Goal: Task Accomplishment & Management: Complete application form

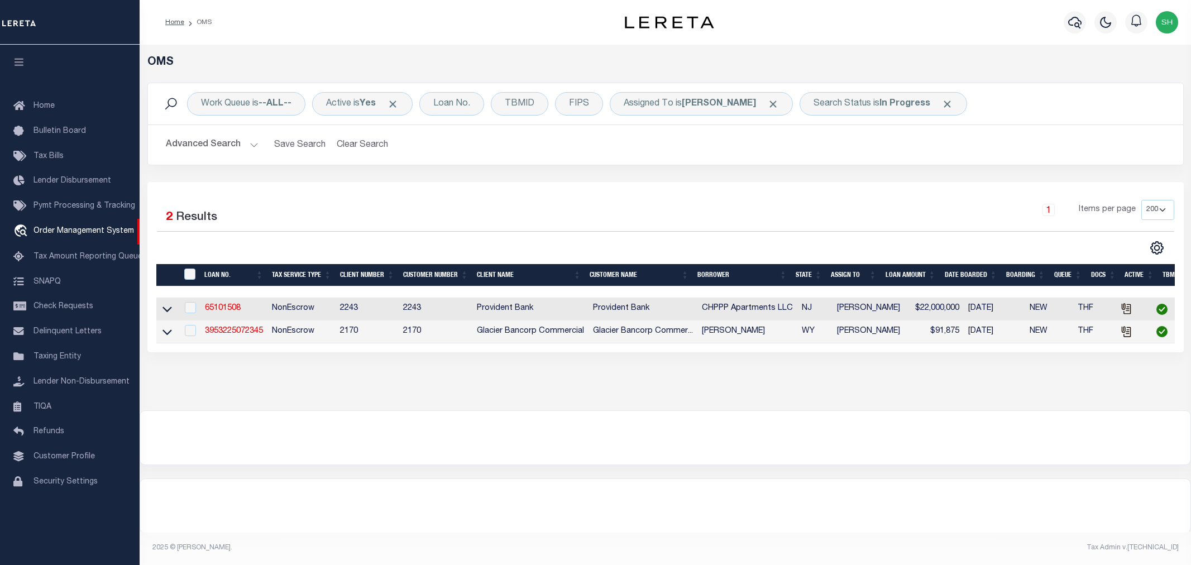
select select "200"
click at [232, 332] on link "3953225072345" at bounding box center [234, 331] width 58 height 8
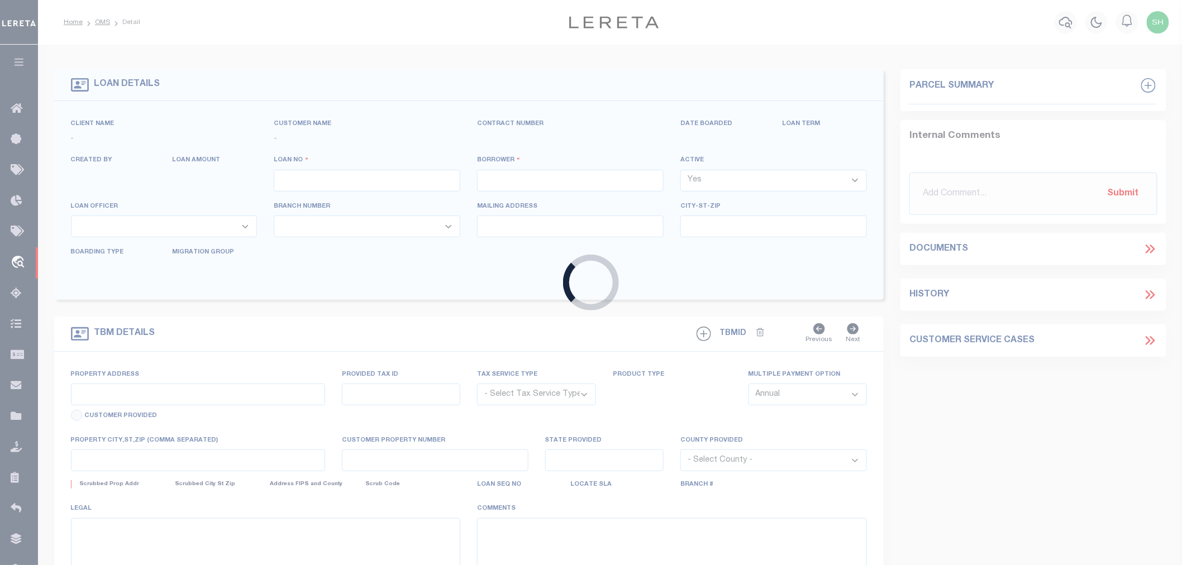
type input "3953225072345"
type input "[PERSON_NAME]"
select select
type input "[STREET_ADDRESS]"
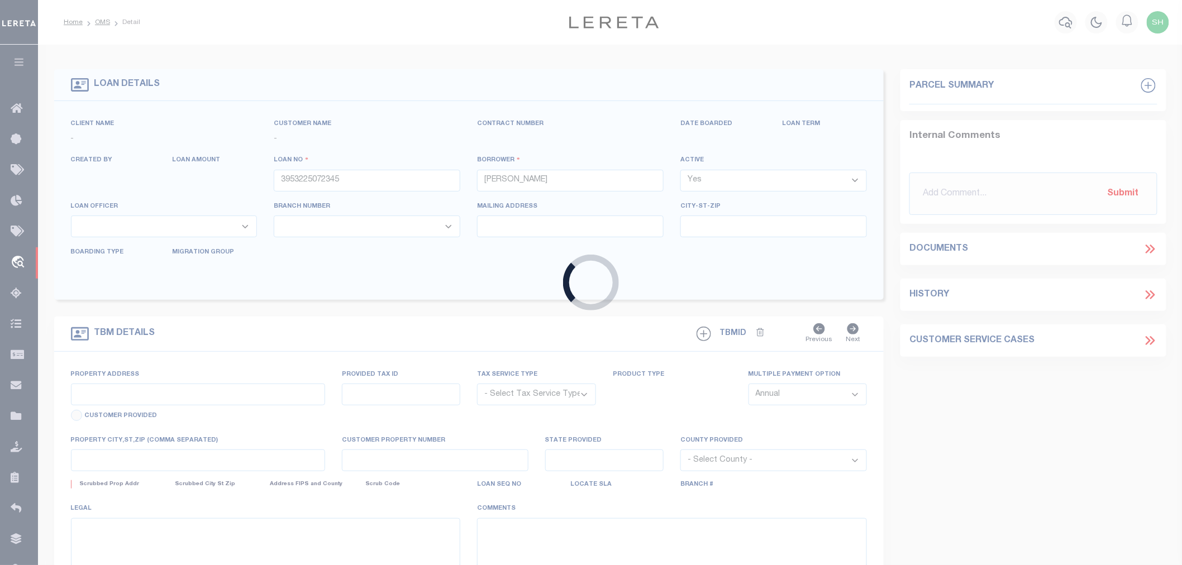
type input "[GEOGRAPHIC_DATA] 28469-5679"
type input "[DATE]"
select select "10"
select select "NonEscrow"
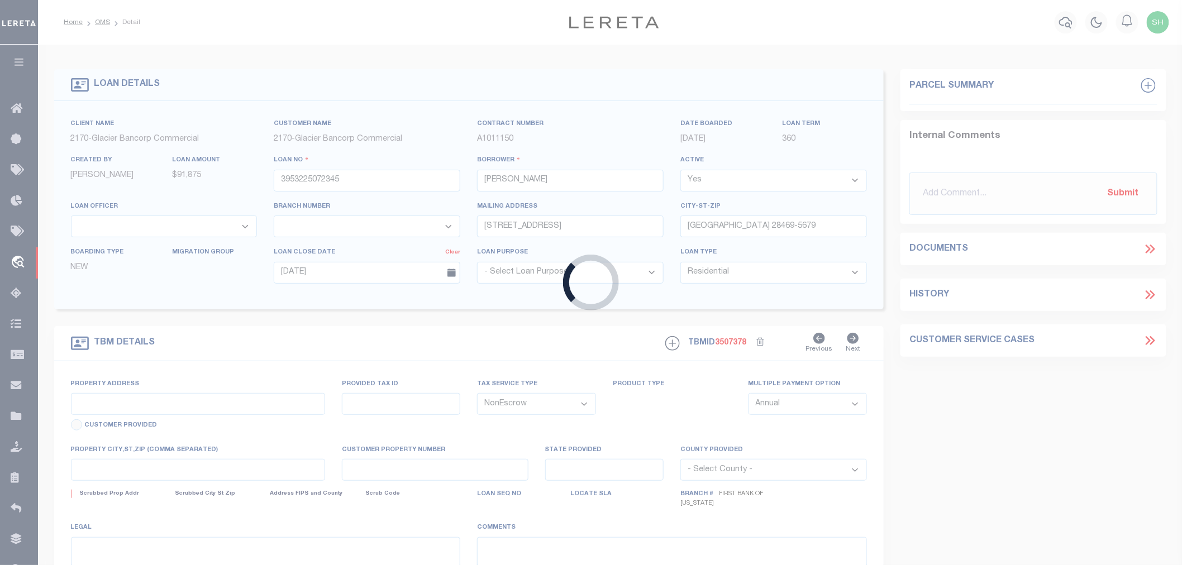
type input "LOT 51 COPPERLEAF SUBDIVISION"
type input "R0023451"
select select
type input "[PERSON_NAME] 82414"
type input "09520590866051"
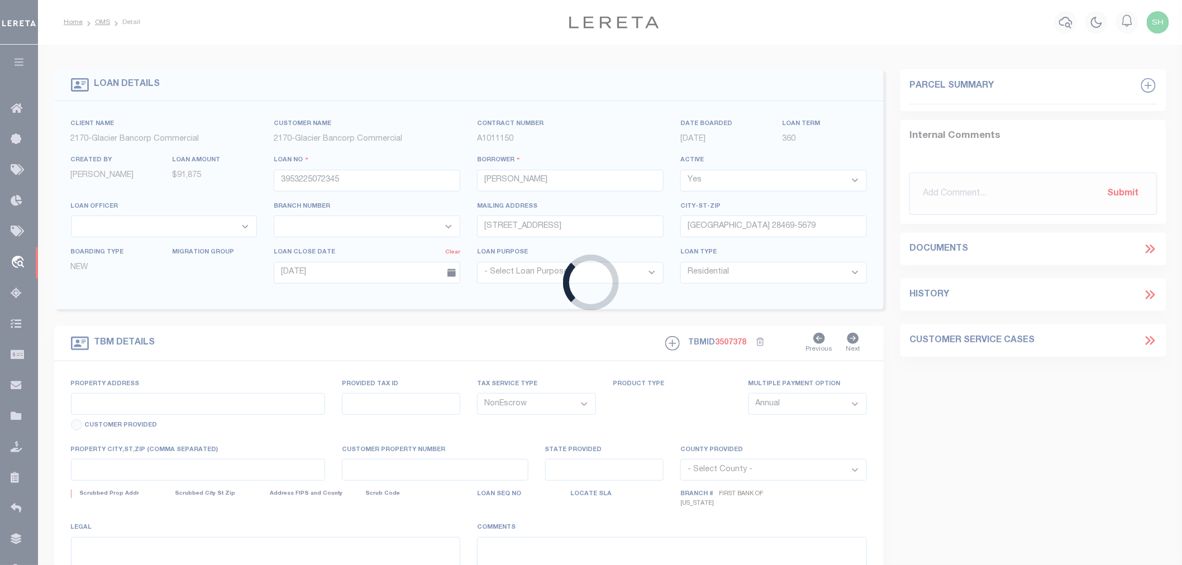
type input "WY"
type textarea "SEE ATTACHED MORTGAGE ; TAX ACCT#: R0023451"
select select "7330"
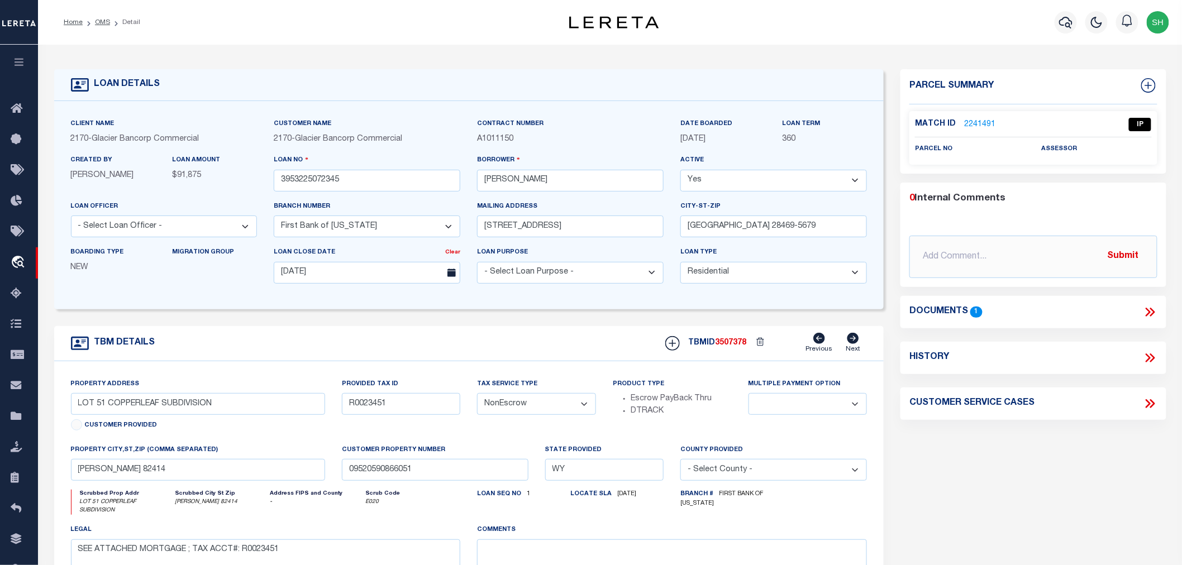
scroll to position [186, 0]
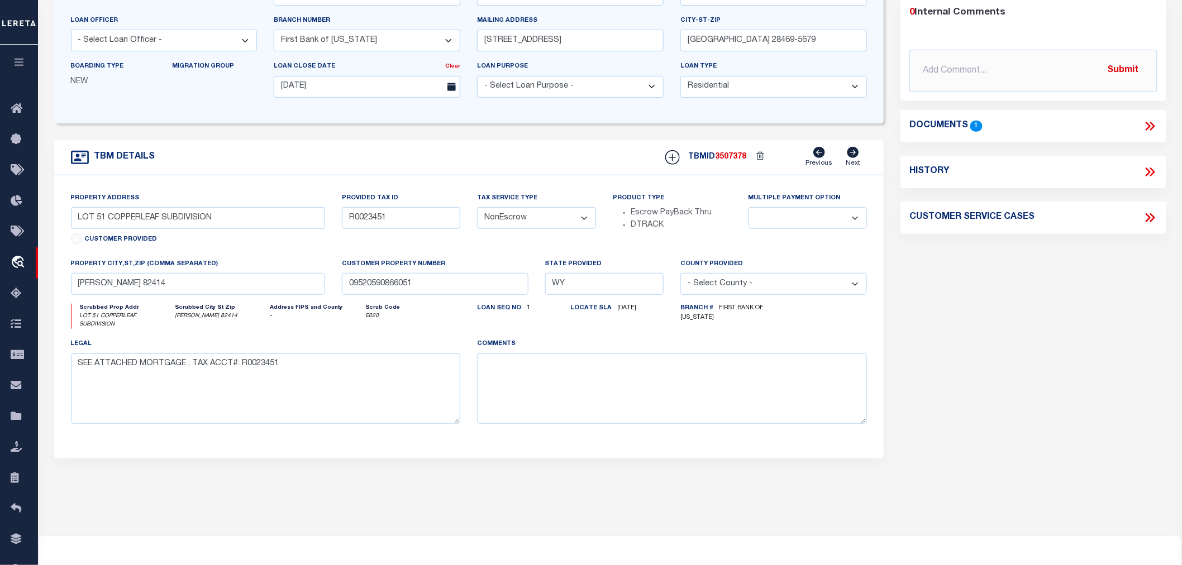
click at [1144, 125] on icon at bounding box center [1150, 126] width 15 height 15
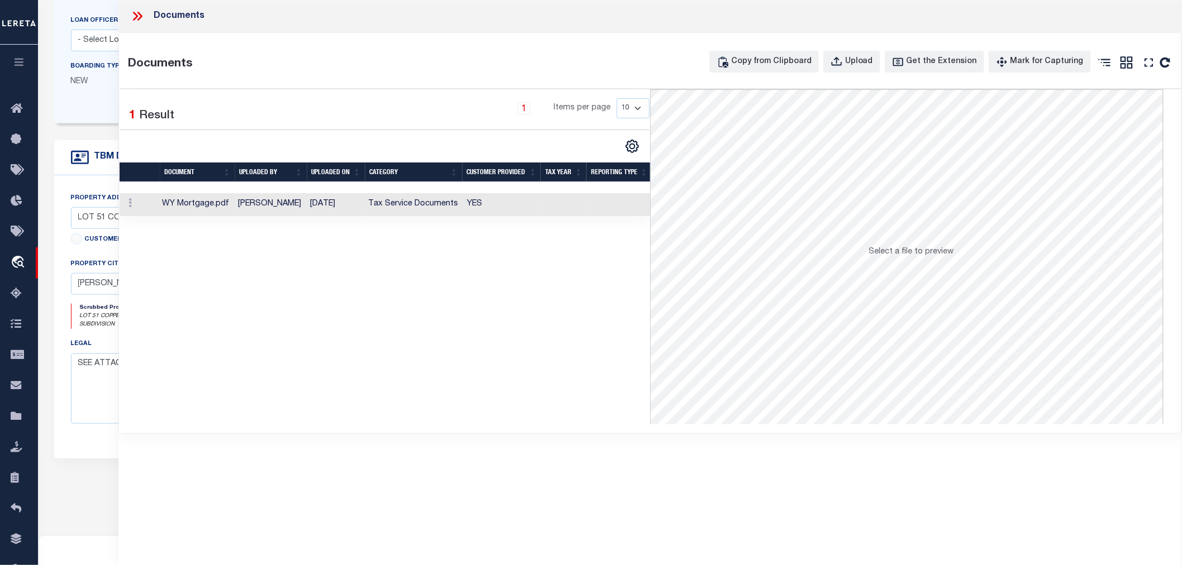
click at [367, 205] on td "Tax Service Documents" at bounding box center [413, 204] width 99 height 23
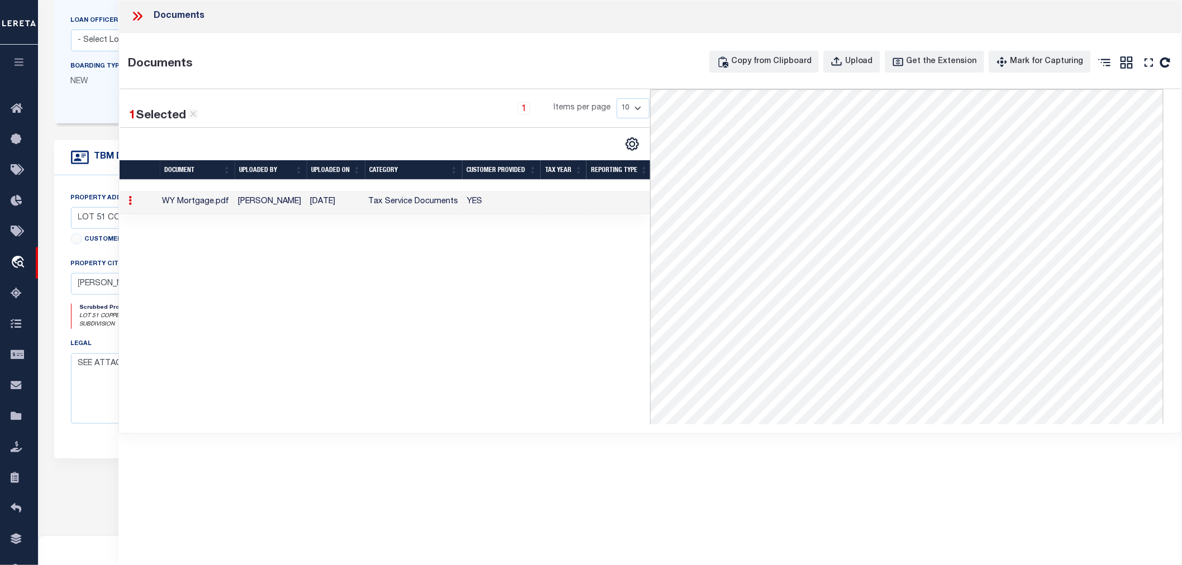
click at [136, 14] on icon at bounding box center [135, 16] width 5 height 9
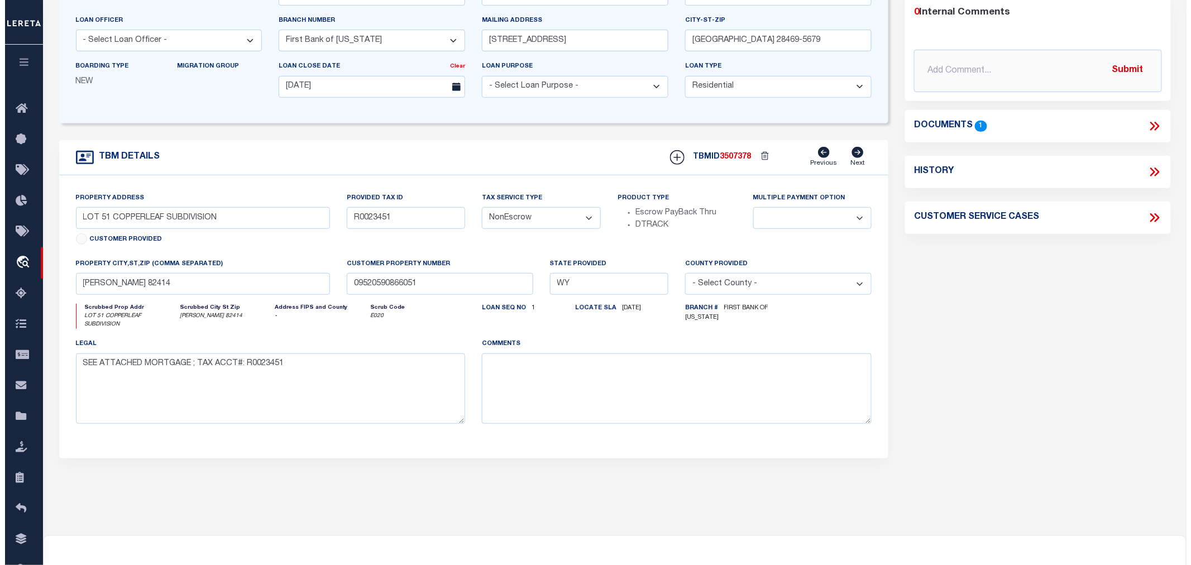
scroll to position [0, 0]
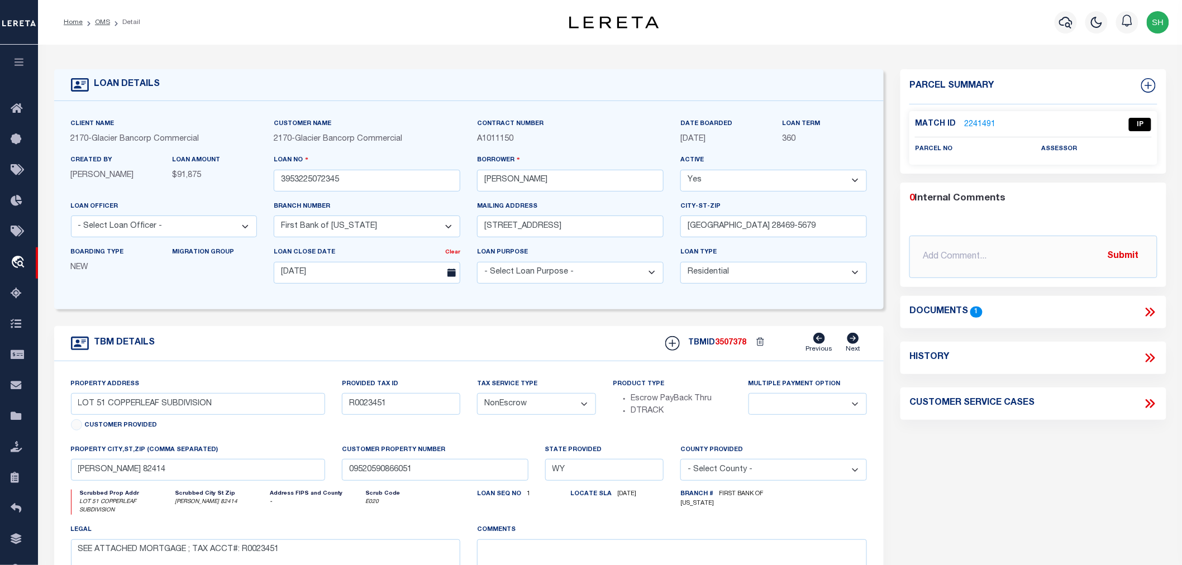
click at [972, 122] on link "2241491" at bounding box center [979, 125] width 31 height 12
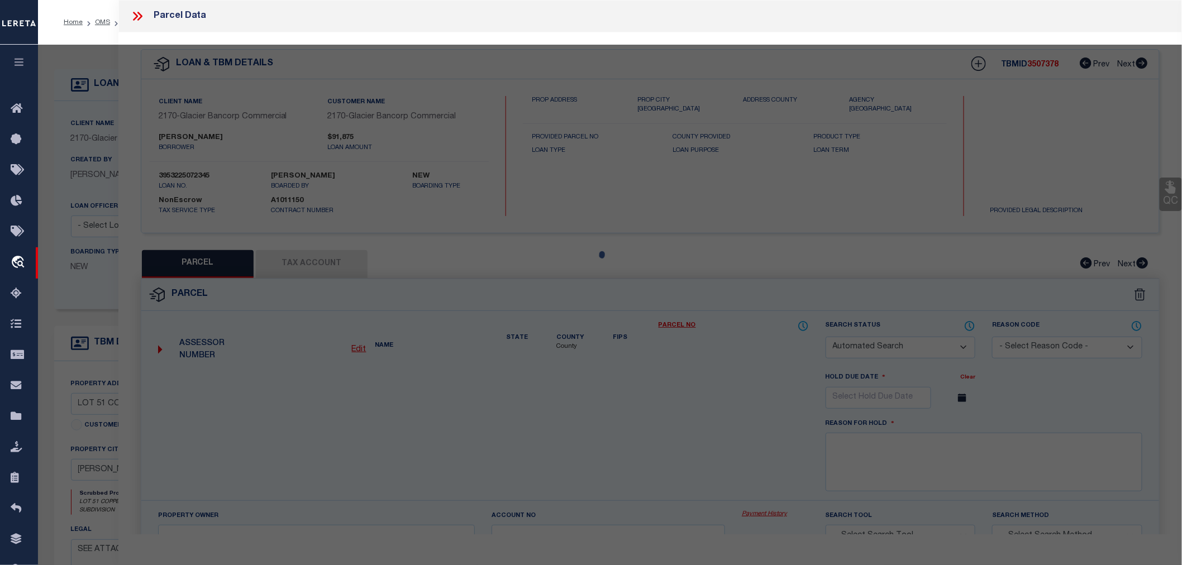
checkbox input "false"
select select "IP"
checkbox input "false"
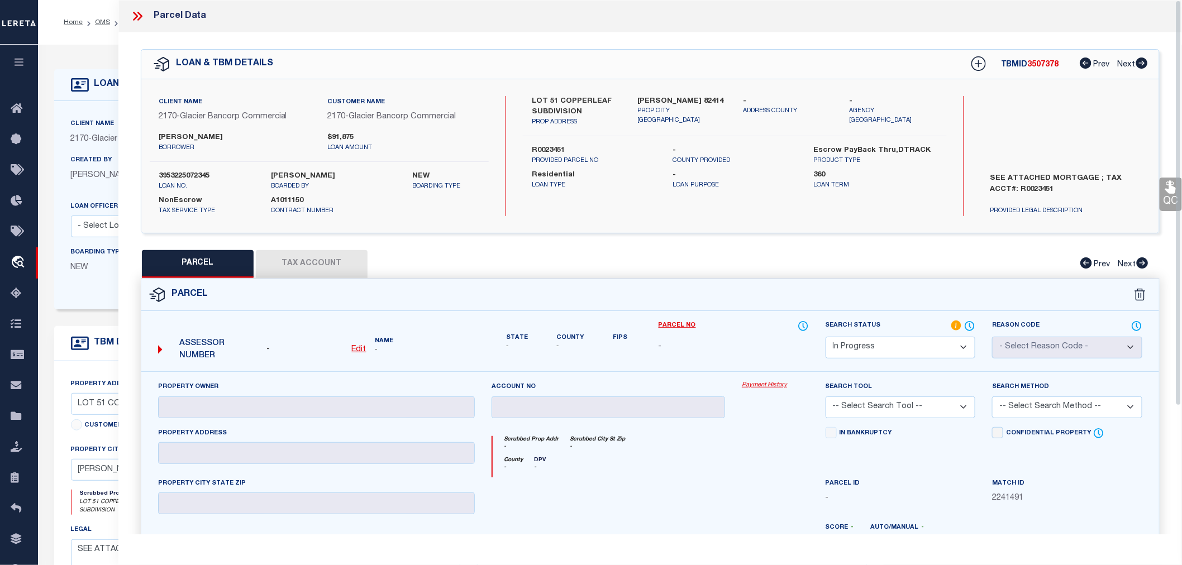
click at [733, 494] on div at bounding box center [774, 501] width 83 height 46
click at [359, 351] on u "Edit" at bounding box center [359, 350] width 15 height 8
select select "IP"
type textarea "-"
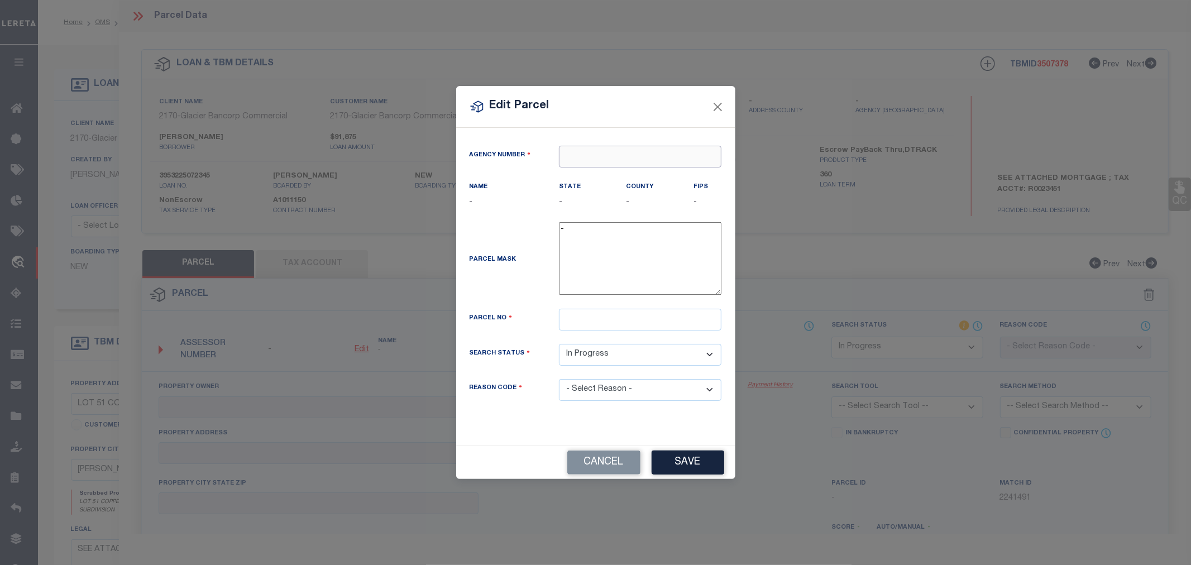
click at [591, 158] on input "text" at bounding box center [640, 157] width 163 height 22
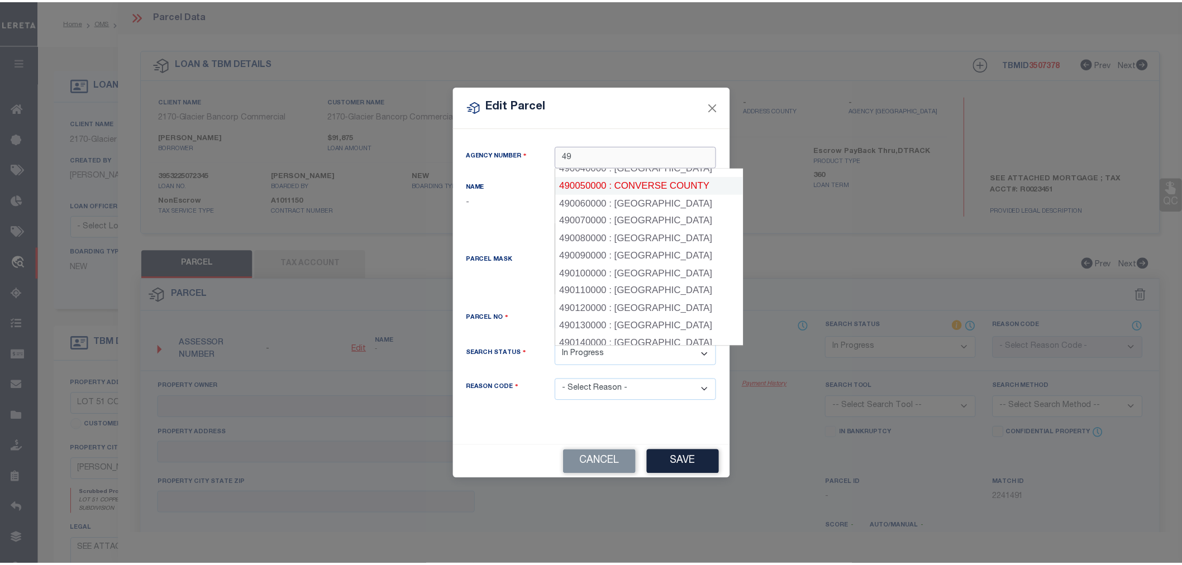
scroll to position [124, 0]
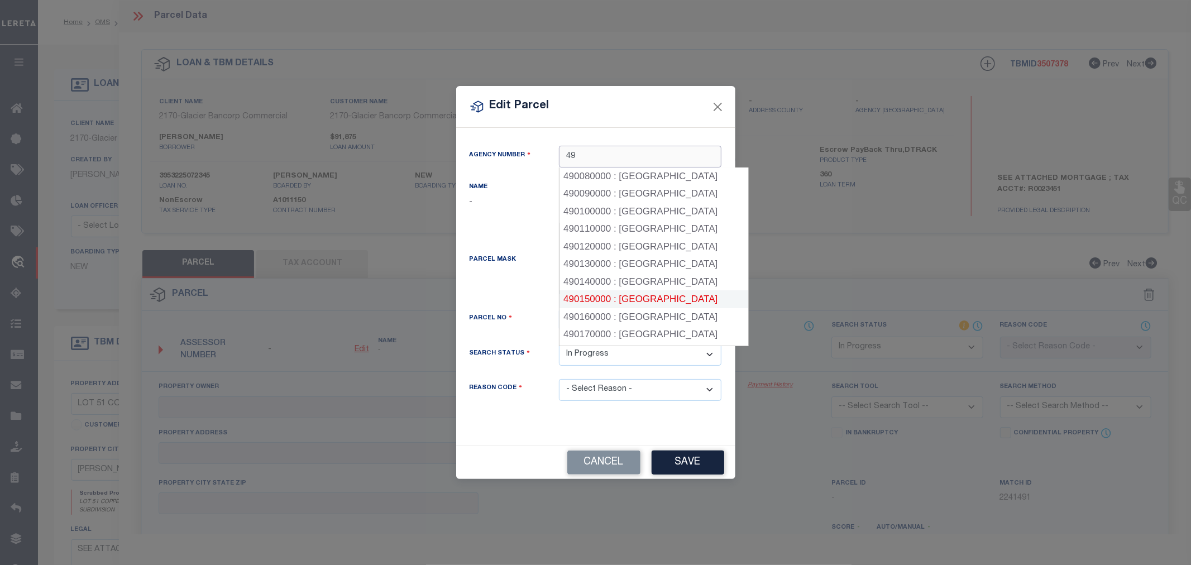
click at [642, 294] on div "490150000 : [GEOGRAPHIC_DATA]" at bounding box center [654, 299] width 188 height 18
type input "490150000"
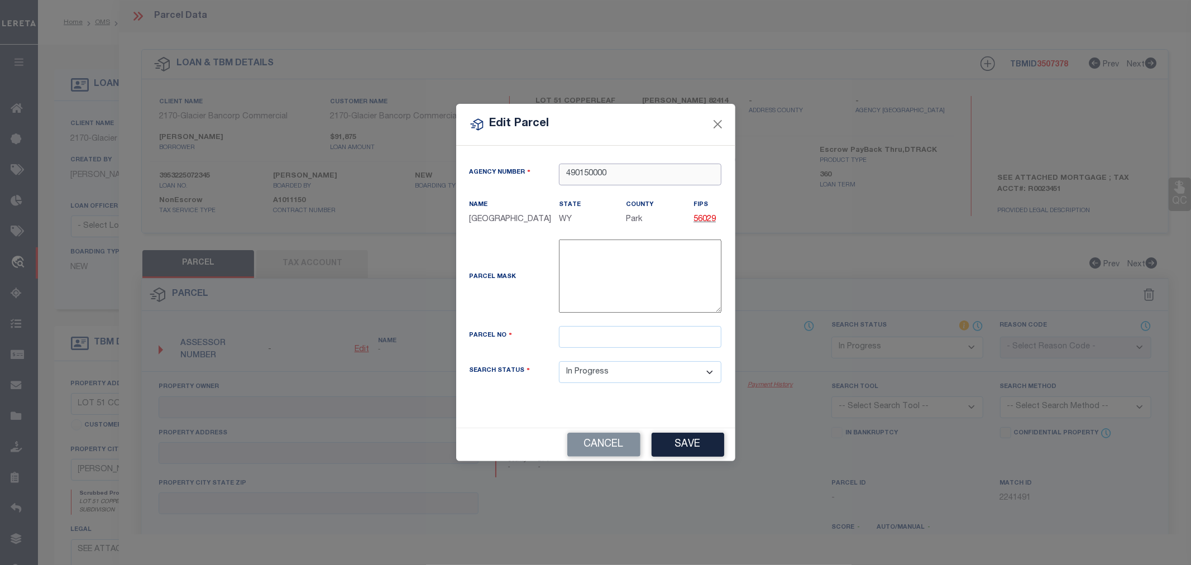
type input "490150000"
click at [577, 337] on input "text" at bounding box center [640, 337] width 163 height 22
paste input "R0023451"
type input "R0023451"
click at [687, 446] on button "Save" at bounding box center [688, 445] width 73 height 24
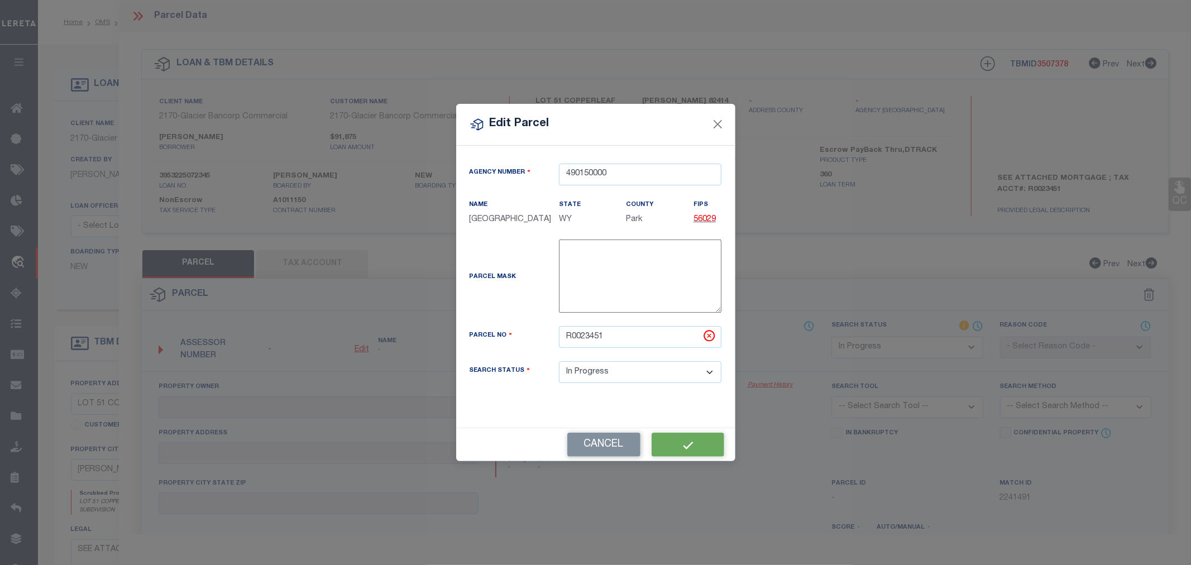
select select "IP"
checkbox input "false"
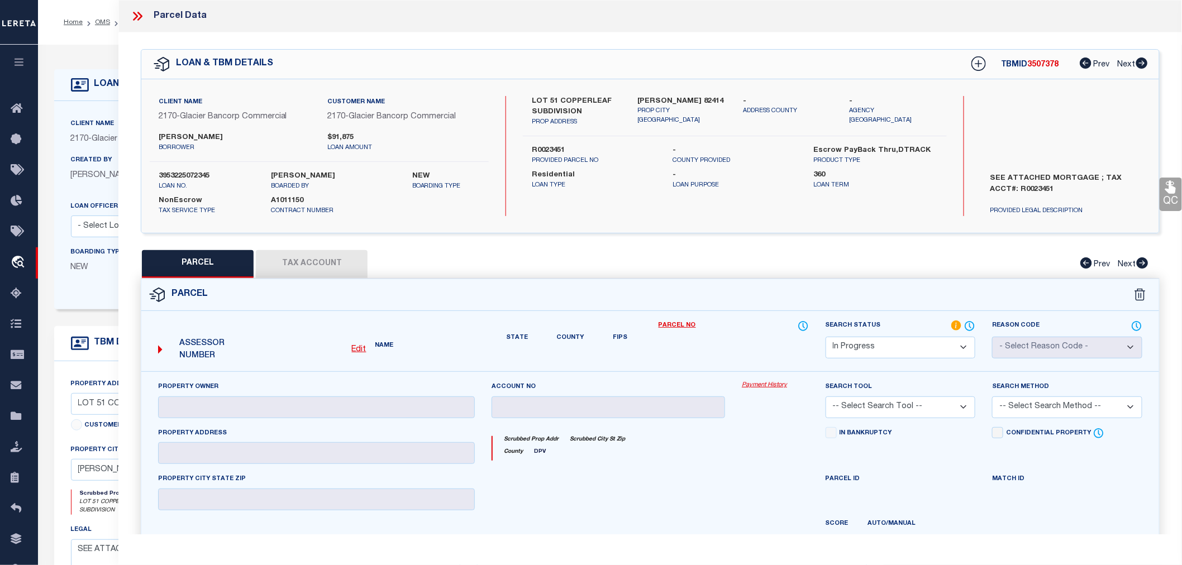
checkbox input "false"
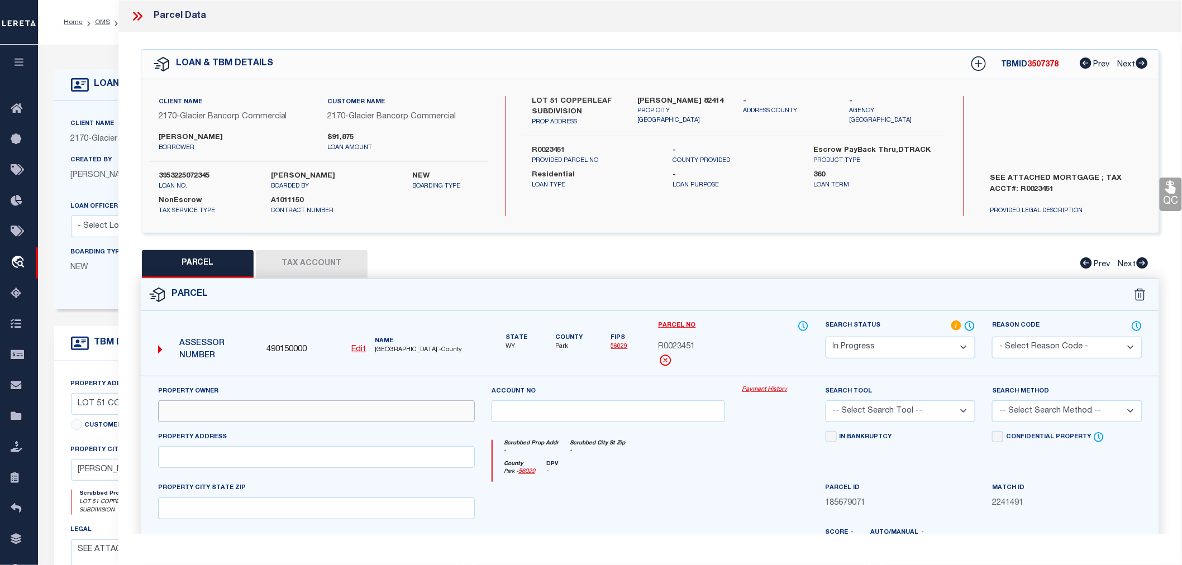
click at [244, 410] on input "text" at bounding box center [316, 411] width 317 height 22
paste input "[PERSON_NAME] & [PERSON_NAME]"
type input "[PERSON_NAME] & [PERSON_NAME]"
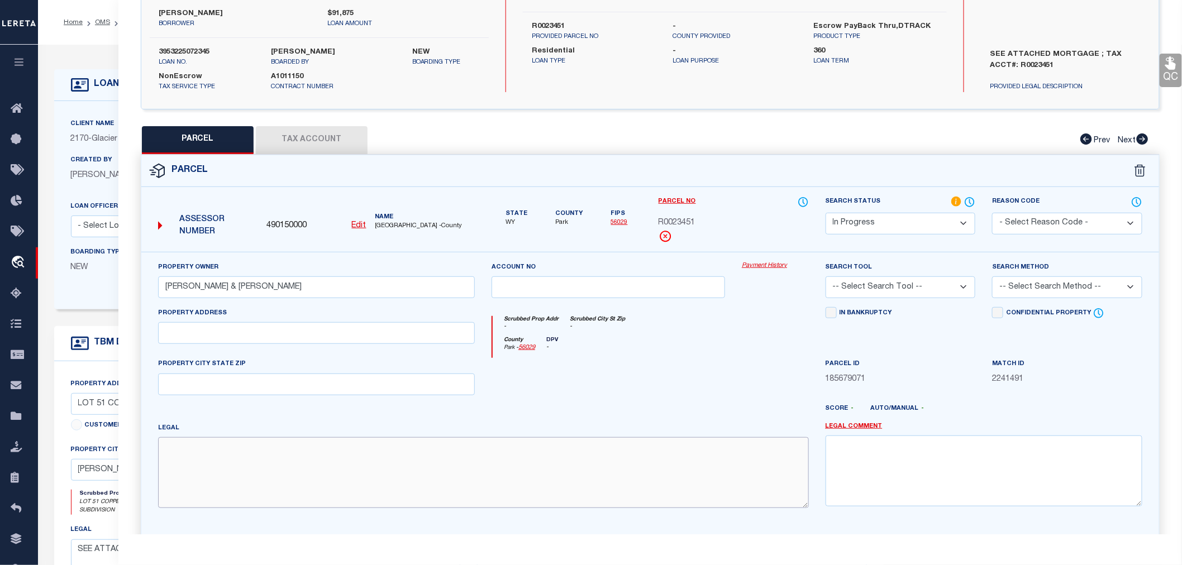
click at [217, 461] on textarea at bounding box center [483, 472] width 651 height 70
paste textarea "COPPERLEAF SUB. LOT 51 (1.68 AC. - 1.45 AC. NET)"
type textarea "COPPERLEAF SUB. LOT 51 (1.68 AC. - 1.45 AC. NET)"
click at [886, 294] on select "-- Select Search Tool -- 3rd Party Website Agency File Agency Website ATLS CNV-…" at bounding box center [900, 287] width 150 height 22
select select "AGW"
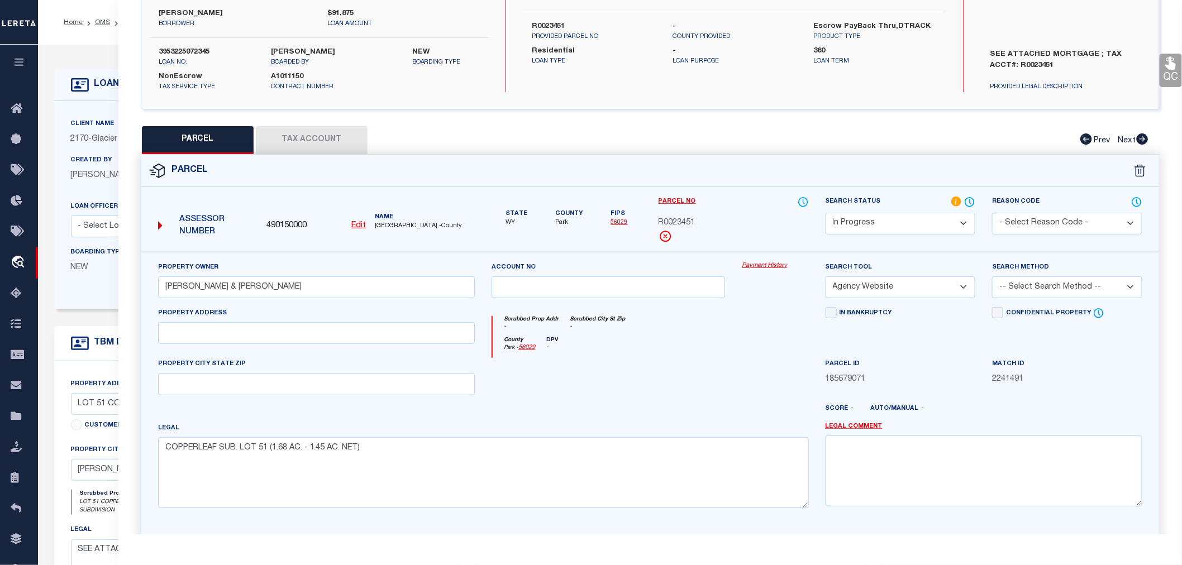
click at [825, 276] on select "-- Select Search Tool -- 3rd Party Website Agency File Agency Website ATLS CNV-…" at bounding box center [900, 287] width 150 height 22
click at [1002, 293] on select "-- Select Search Method -- Property Address Legal Liability Info Provided" at bounding box center [1067, 287] width 150 height 22
select select "LEG"
click at [992, 276] on select "-- Select Search Method -- Property Address Legal Liability Info Provided" at bounding box center [1067, 287] width 150 height 22
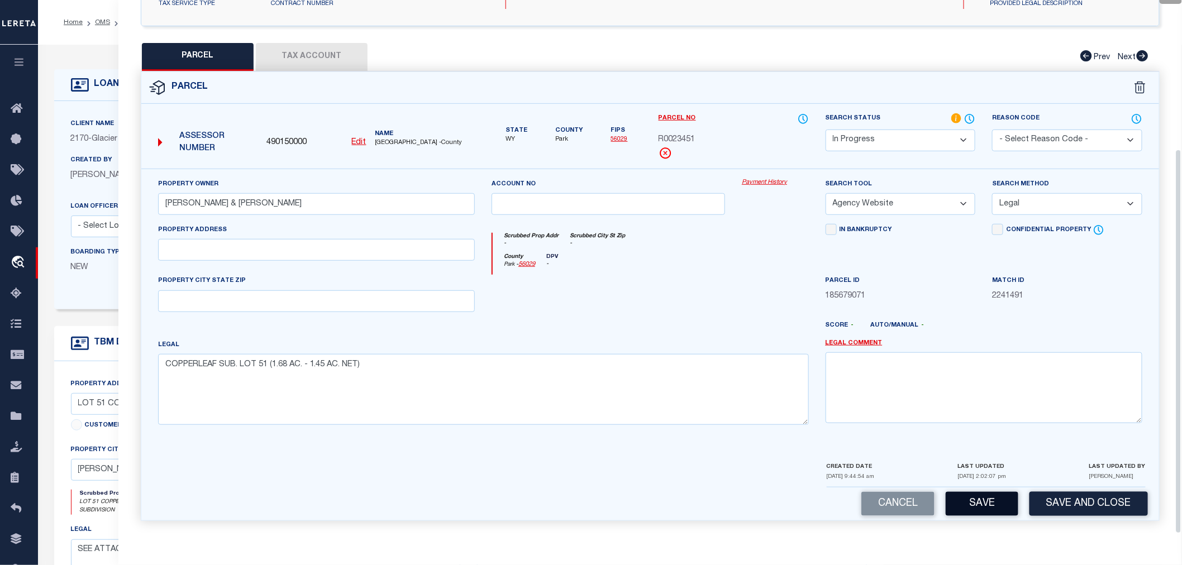
click at [980, 509] on button "Save" at bounding box center [982, 504] width 73 height 24
select select "AS"
select select
checkbox input "false"
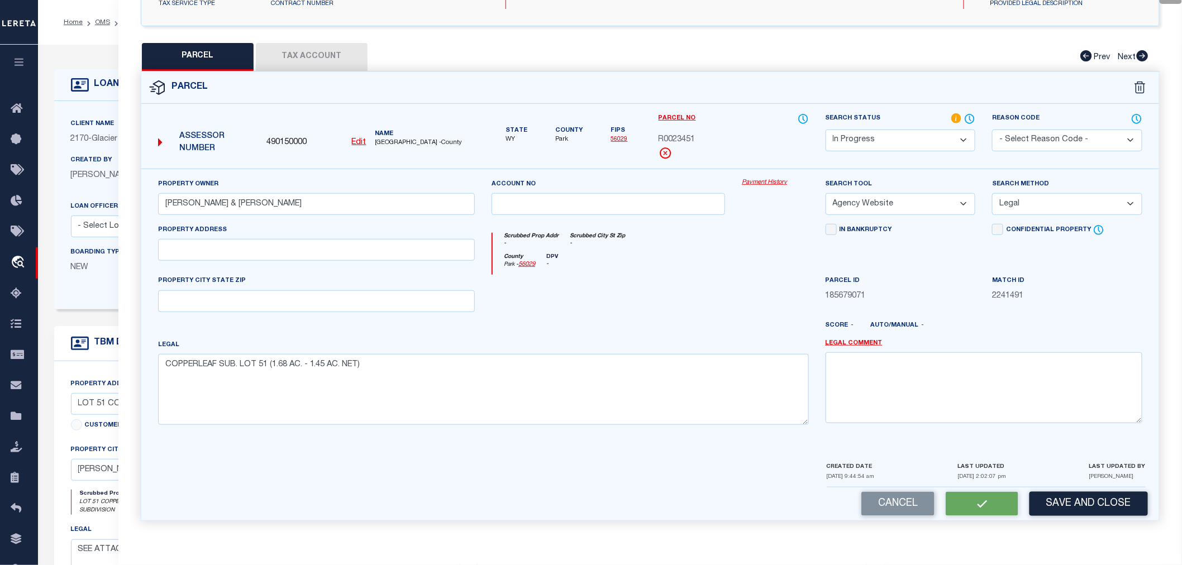
checkbox input "false"
select select "IP"
type input "[PERSON_NAME] & [PERSON_NAME]"
select select "AGW"
select select "LEG"
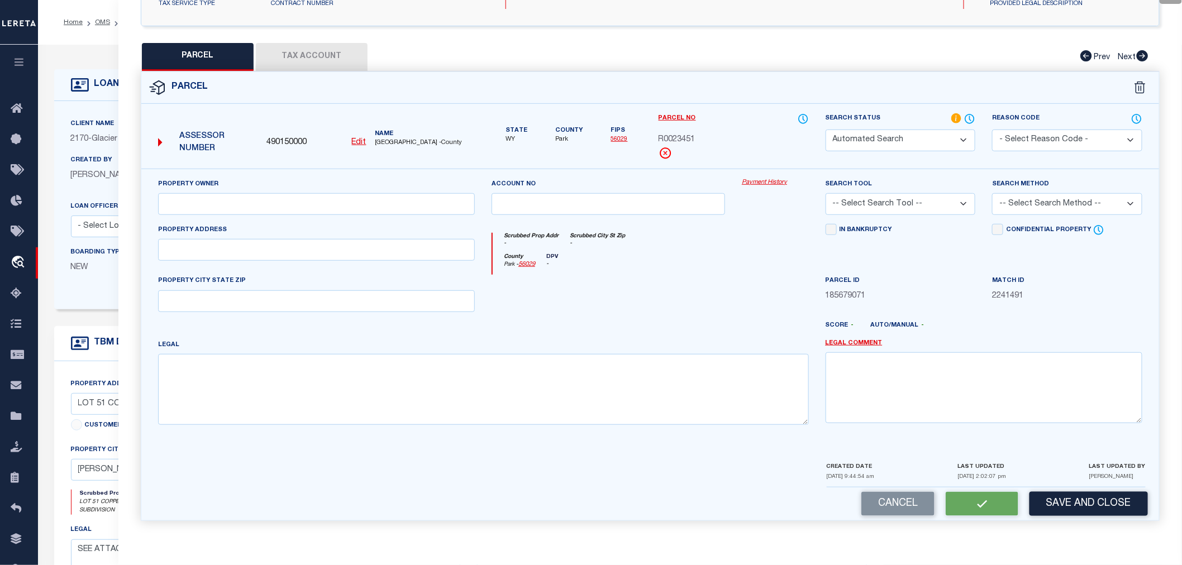
type textarea "COPPERLEAF SUB. LOT 51 (1.68 AC. - 1.45 AC. NET)"
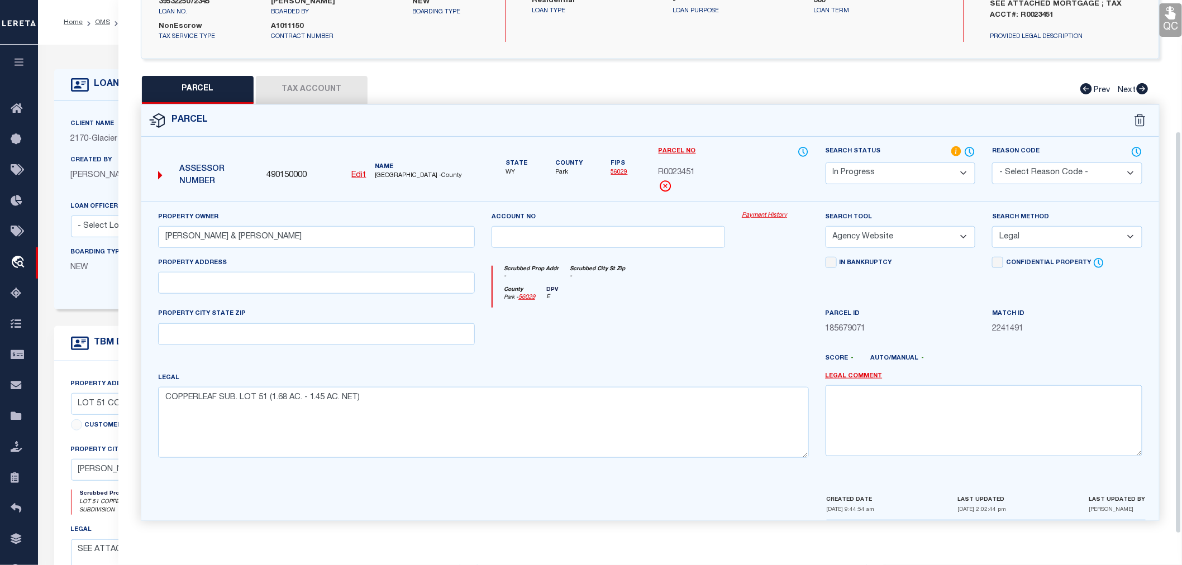
scroll to position [174, 0]
click at [297, 92] on button "Tax Account" at bounding box center [312, 90] width 112 height 28
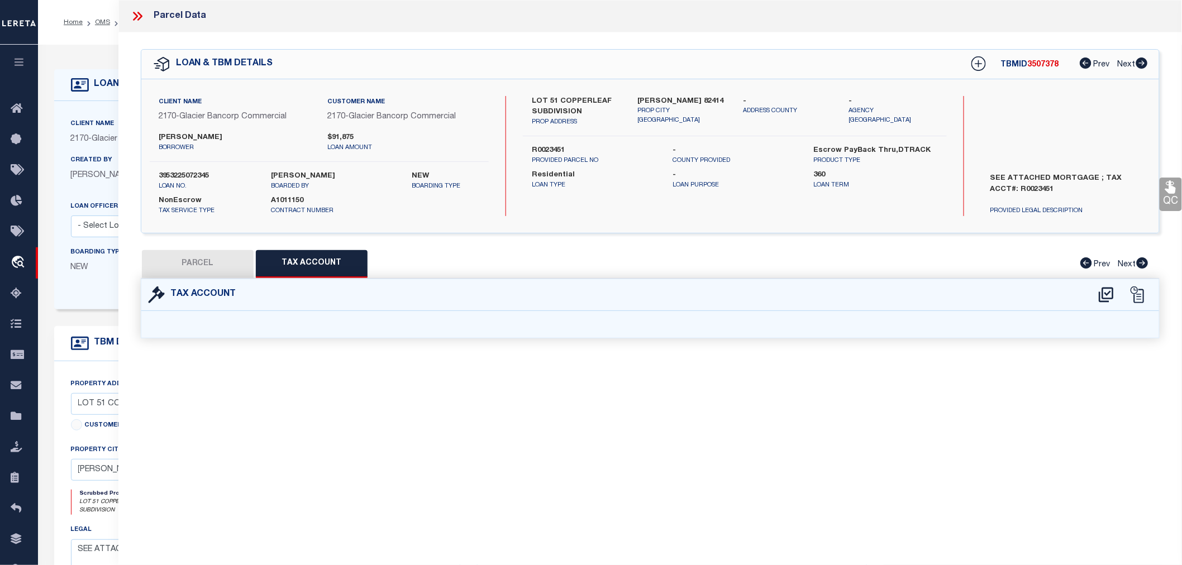
scroll to position [0, 0]
select select "100"
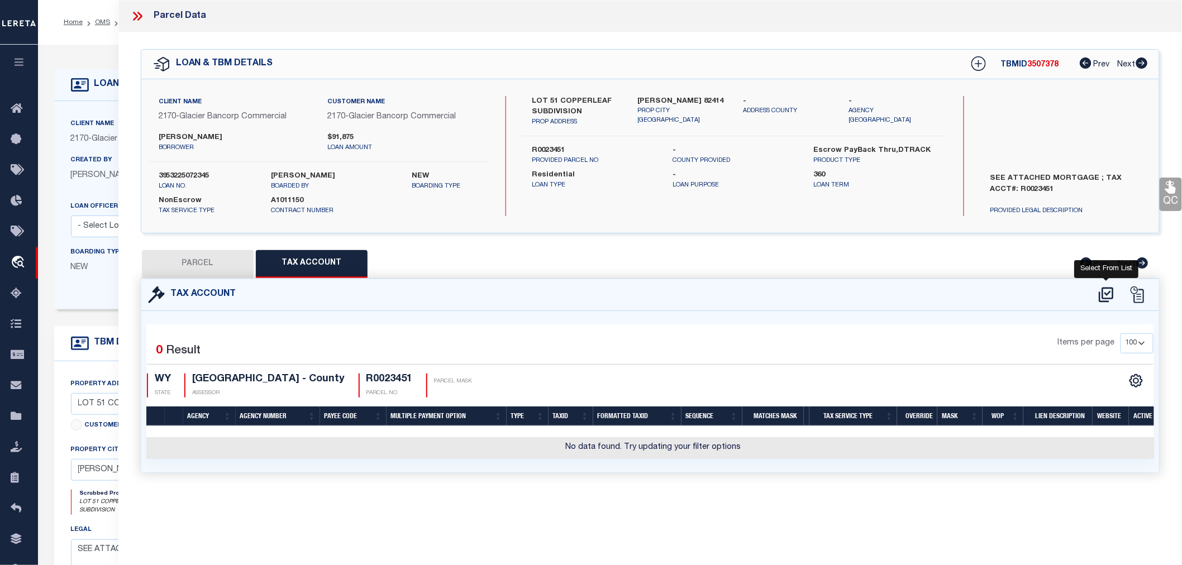
click at [1101, 291] on icon at bounding box center [1106, 295] width 18 height 18
select select "100"
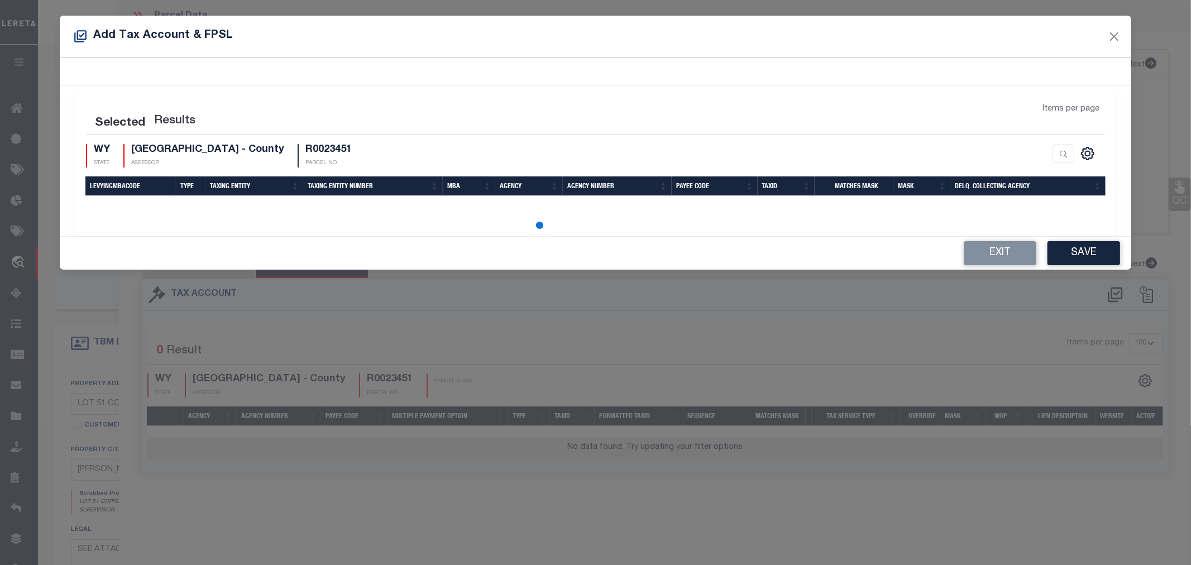
select select "100"
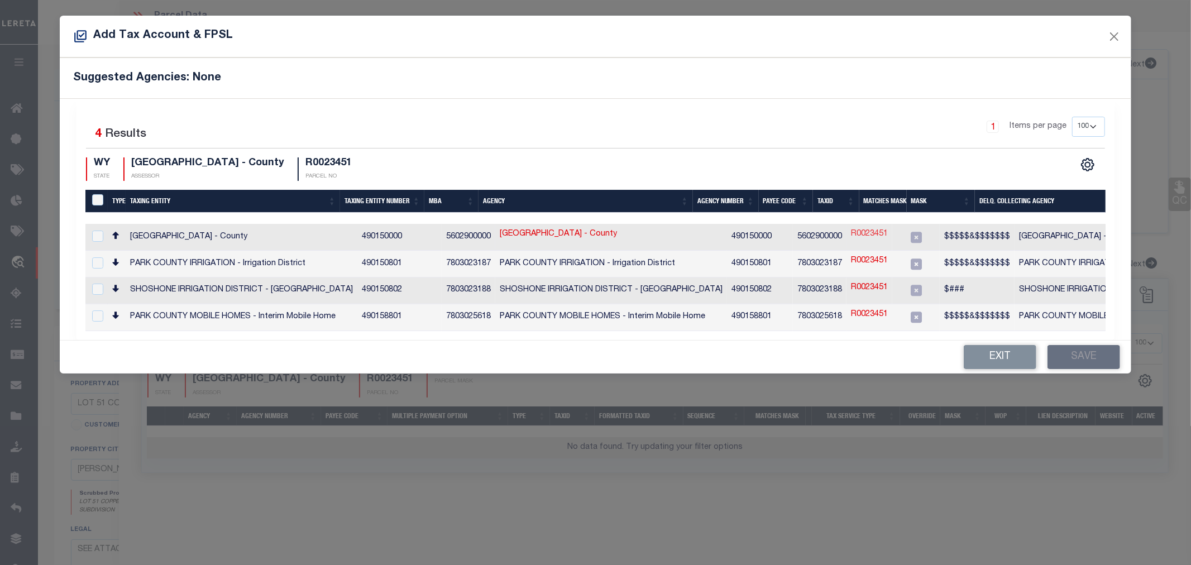
click at [851, 237] on link "R0023451" at bounding box center [869, 234] width 37 height 12
type input "R0023451"
type textarea "$$$$$&$$$$$$$"
checkbox input "true"
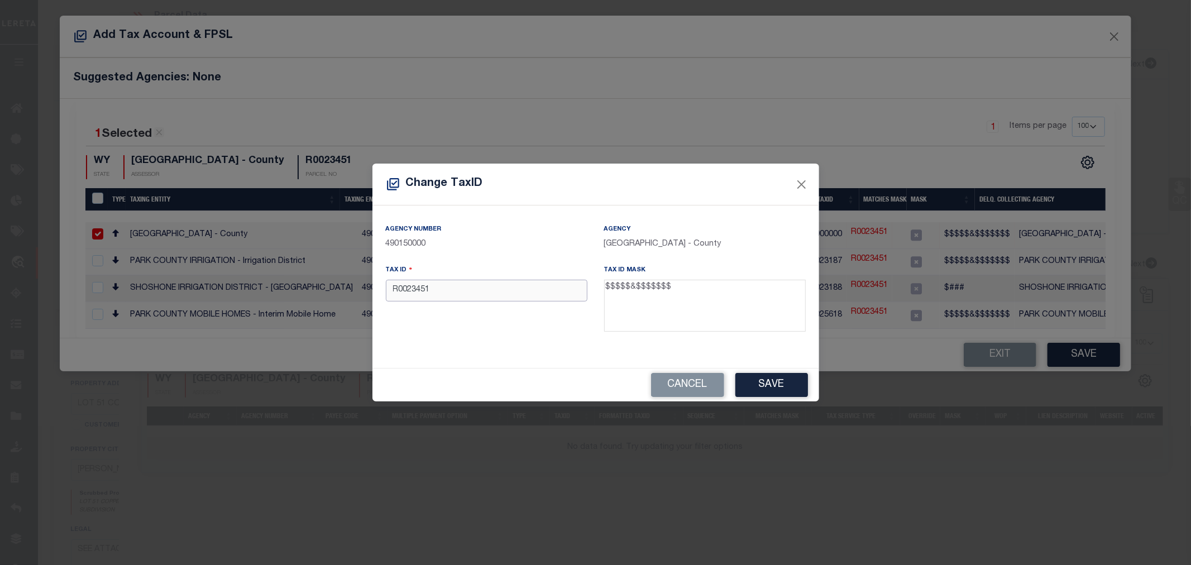
click at [410, 294] on input "R0023451" at bounding box center [487, 291] width 202 height 22
paste input "095205908660"
click at [770, 393] on button "Save" at bounding box center [772, 385] width 73 height 24
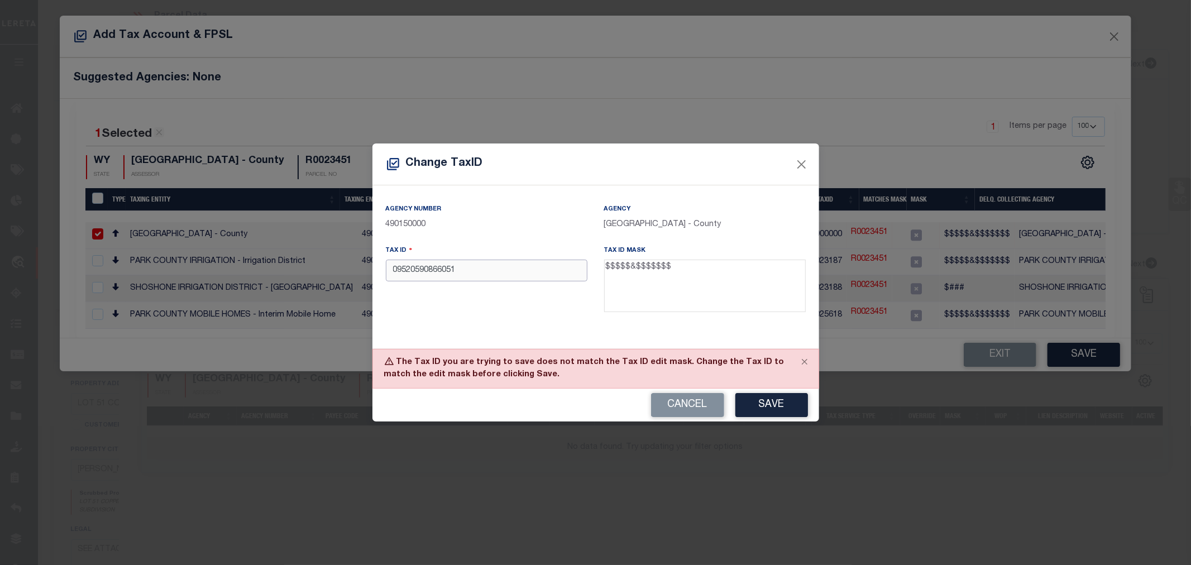
click at [398, 273] on input "09520590866051" at bounding box center [487, 271] width 202 height 22
click at [777, 400] on button "Save" at bounding box center [772, 405] width 73 height 24
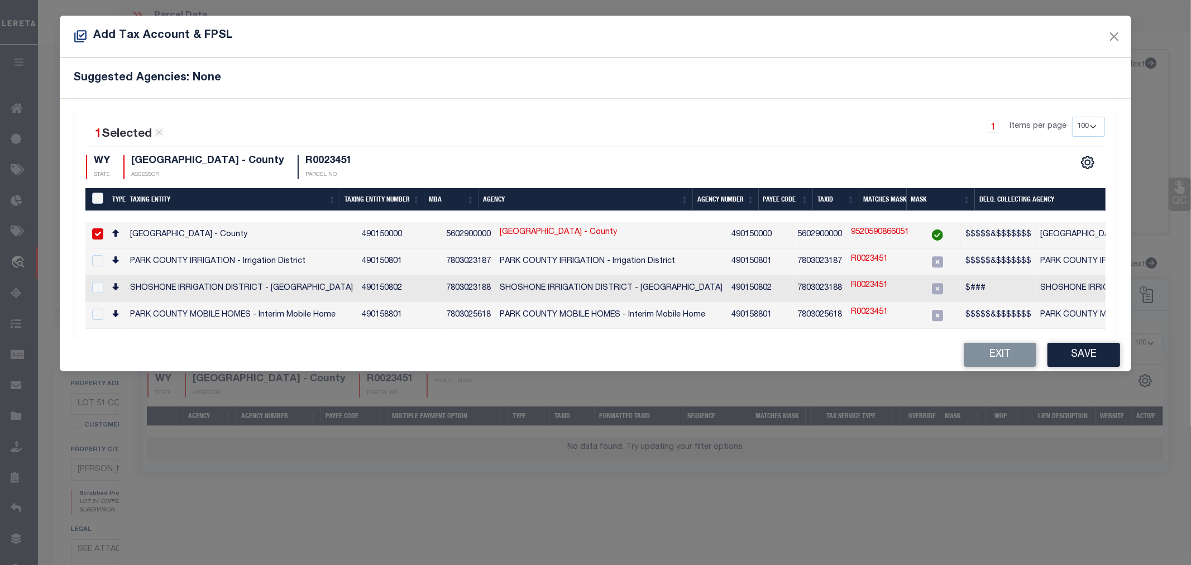
click at [855, 230] on link "9520590866051" at bounding box center [880, 233] width 58 height 12
type input "9520590866051"
checkbox input "false"
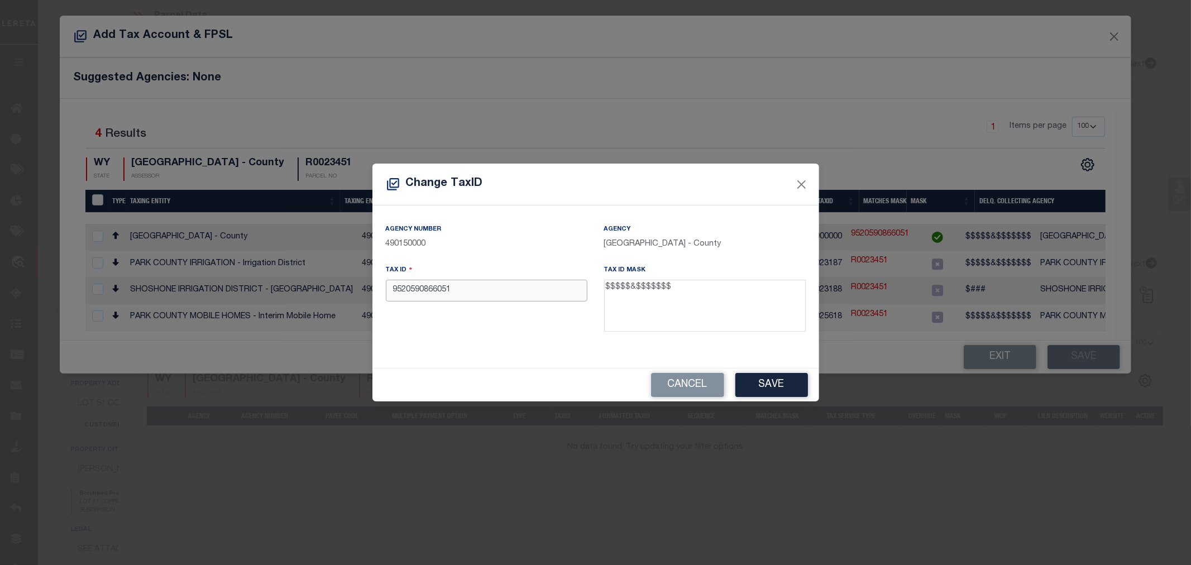
drag, startPoint x: 454, startPoint y: 295, endPoint x: 371, endPoint y: 292, distance: 82.7
click at [371, 292] on div "Change TaxID Agency Number 490150000 [GEOGRAPHIC_DATA] - County Tax ID 95205908…" at bounding box center [595, 282] width 1191 height 565
paste input "00000R00234"
type input "00000R0023451"
click at [753, 384] on button "Save" at bounding box center [772, 385] width 73 height 24
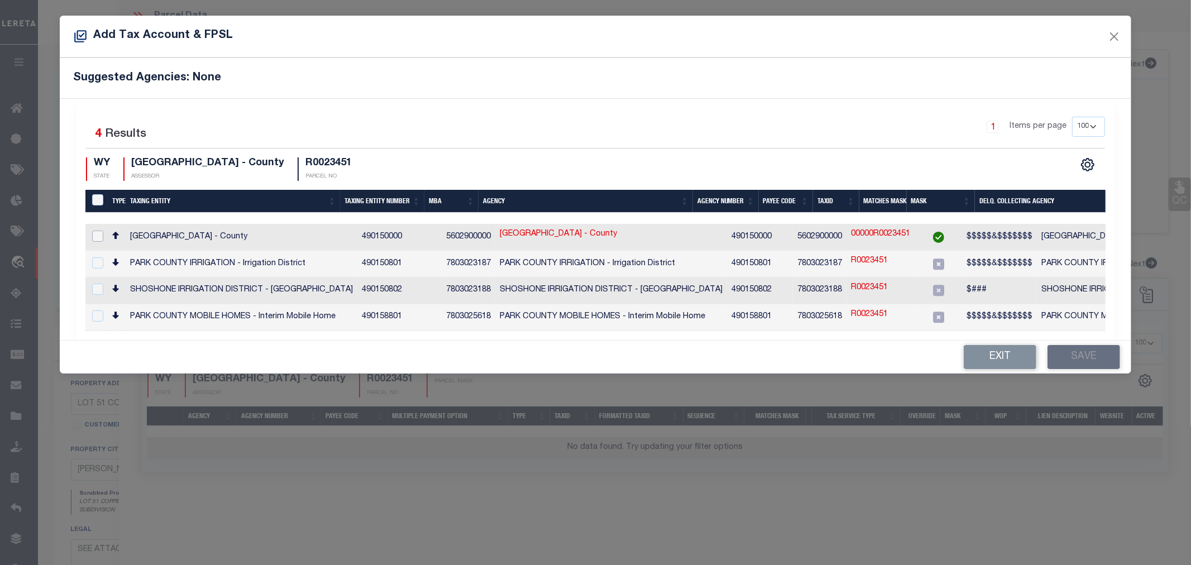
click at [102, 231] on input "checkbox" at bounding box center [97, 236] width 11 height 11
checkbox input "true"
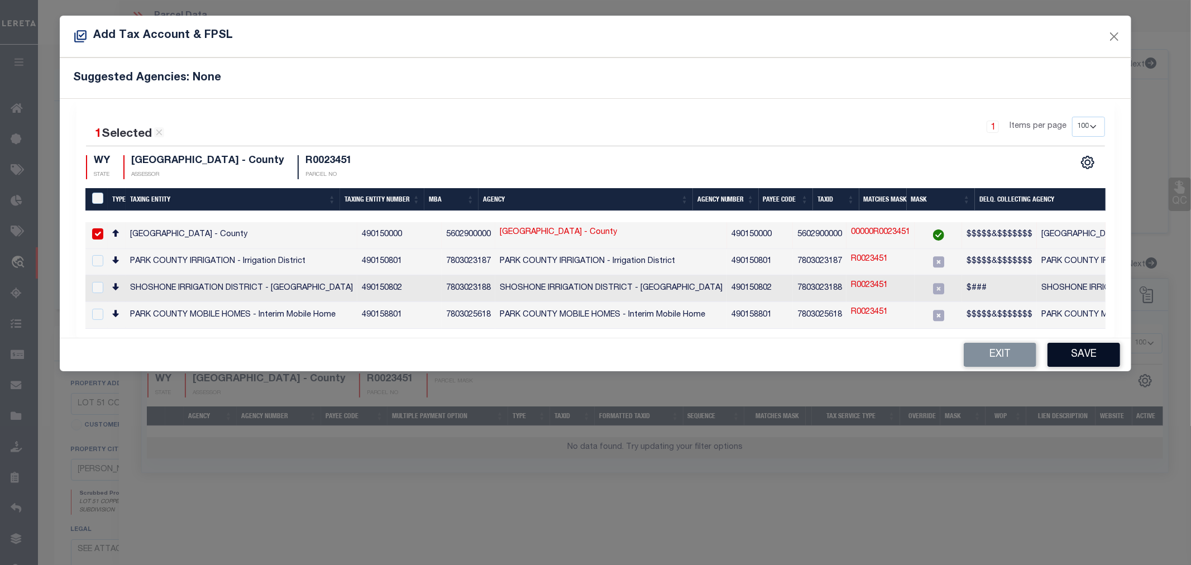
click at [1056, 361] on button "Save" at bounding box center [1084, 355] width 73 height 24
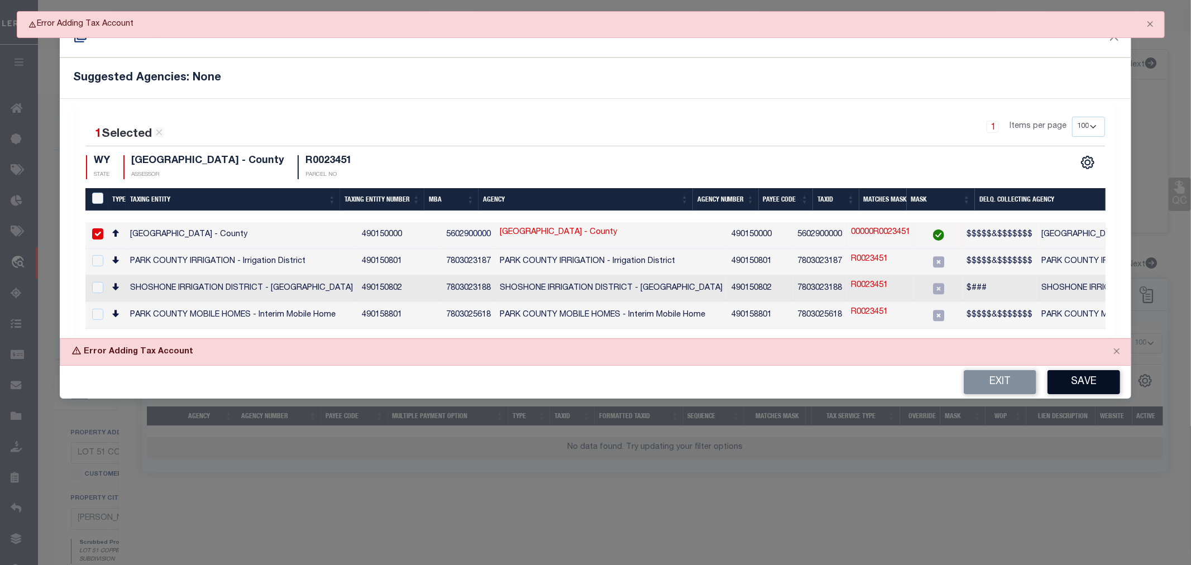
click at [1070, 384] on button "Save" at bounding box center [1084, 382] width 73 height 24
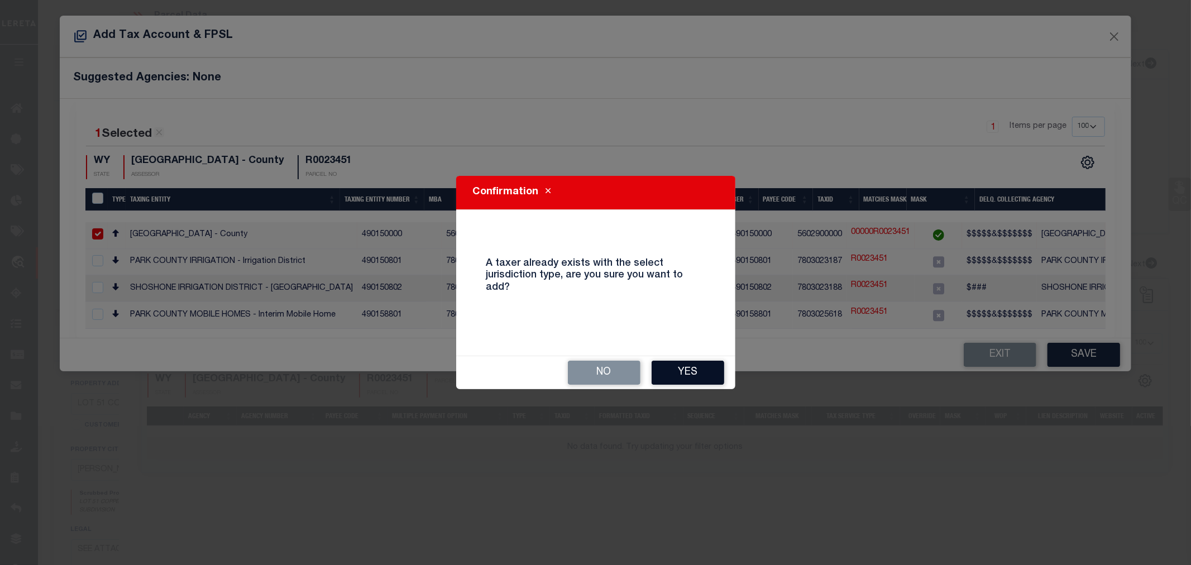
click at [697, 377] on button "Yes" at bounding box center [688, 373] width 73 height 24
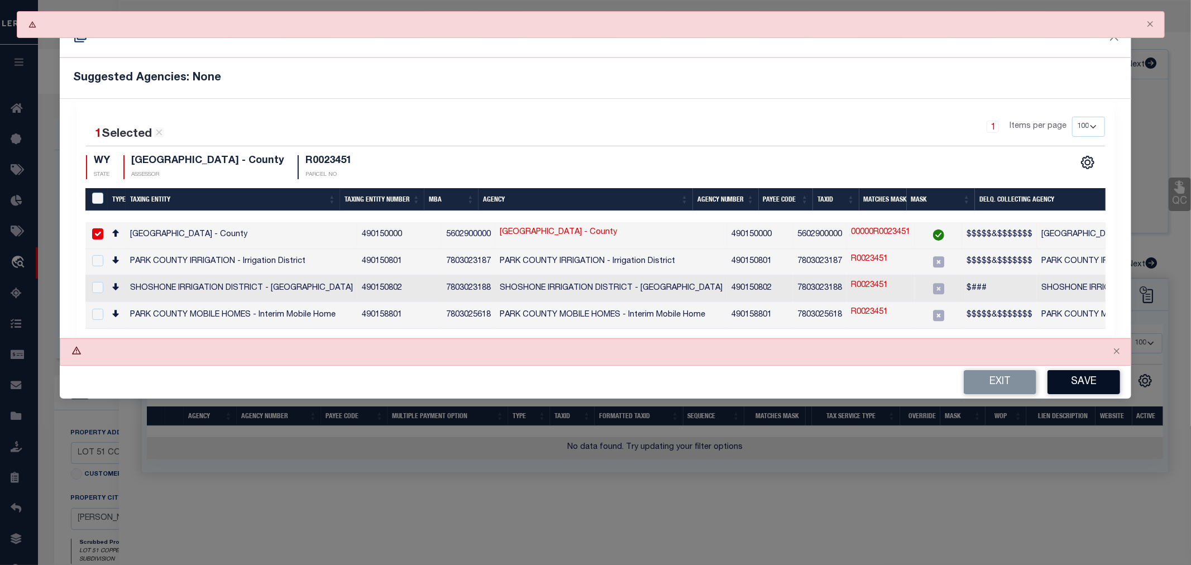
click at [1090, 384] on button "Save" at bounding box center [1084, 382] width 73 height 24
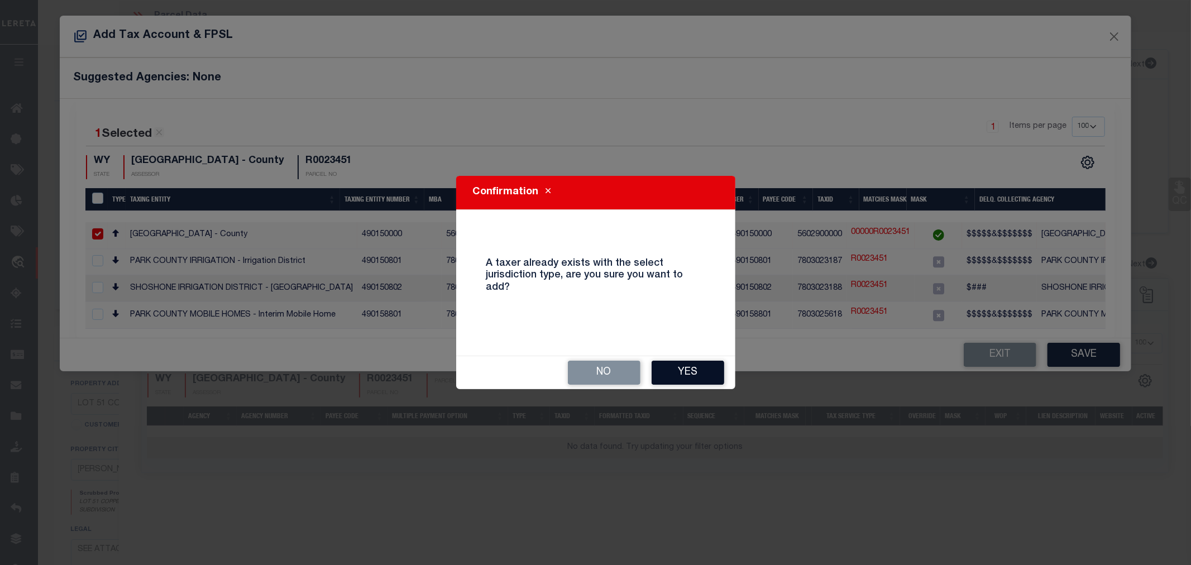
click at [684, 366] on button "Yes" at bounding box center [688, 373] width 73 height 24
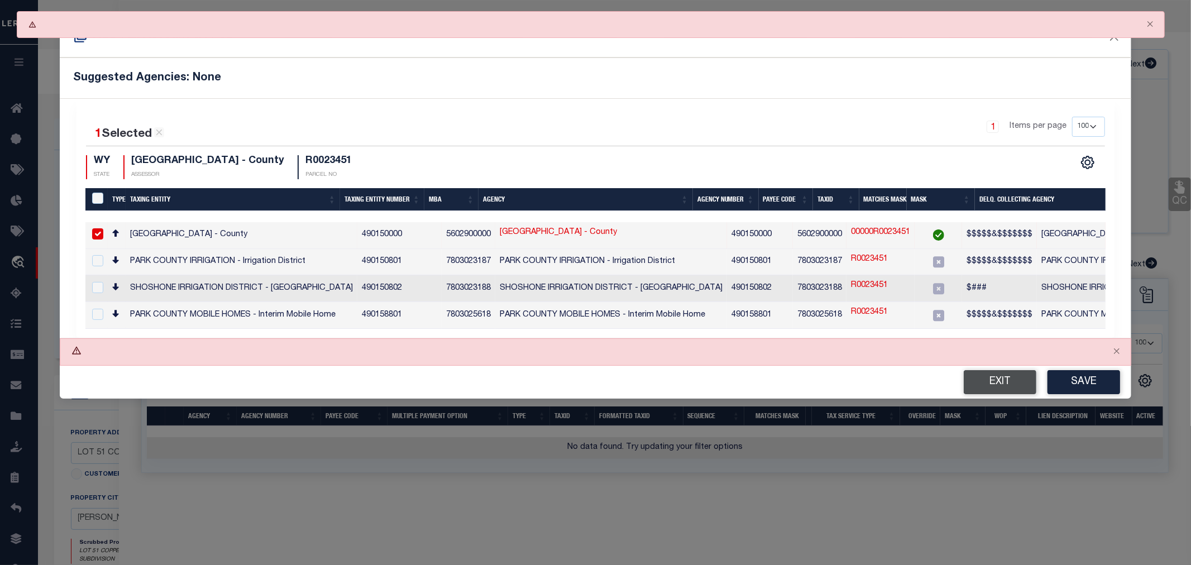
click at [998, 388] on button "Exit" at bounding box center [1000, 382] width 73 height 24
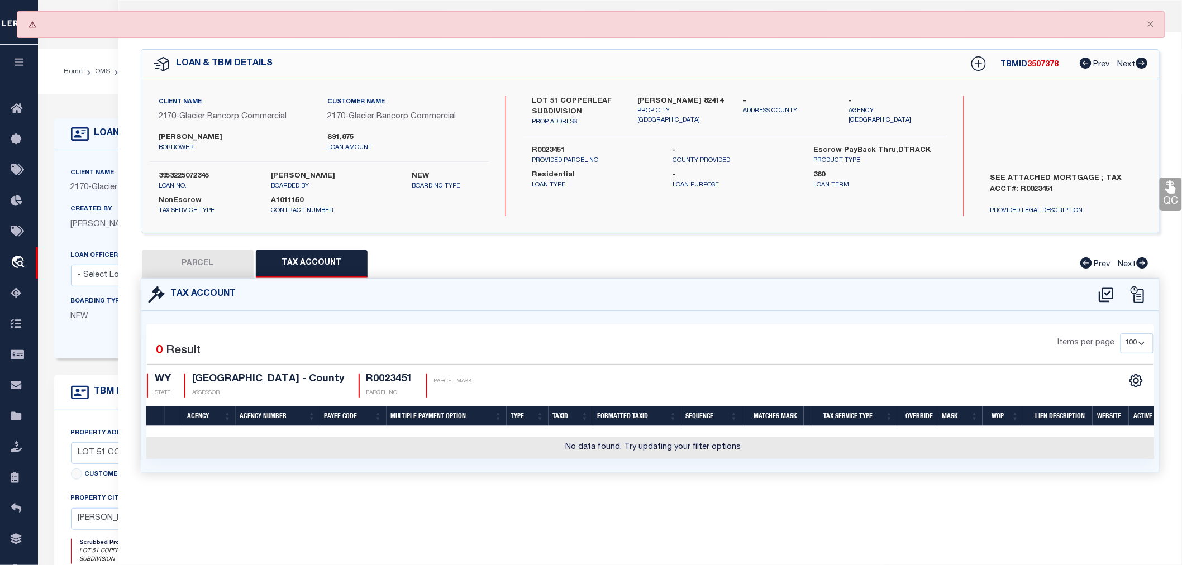
click at [175, 257] on button "PARCEL" at bounding box center [198, 264] width 112 height 28
select select "AS"
select select
checkbox input "false"
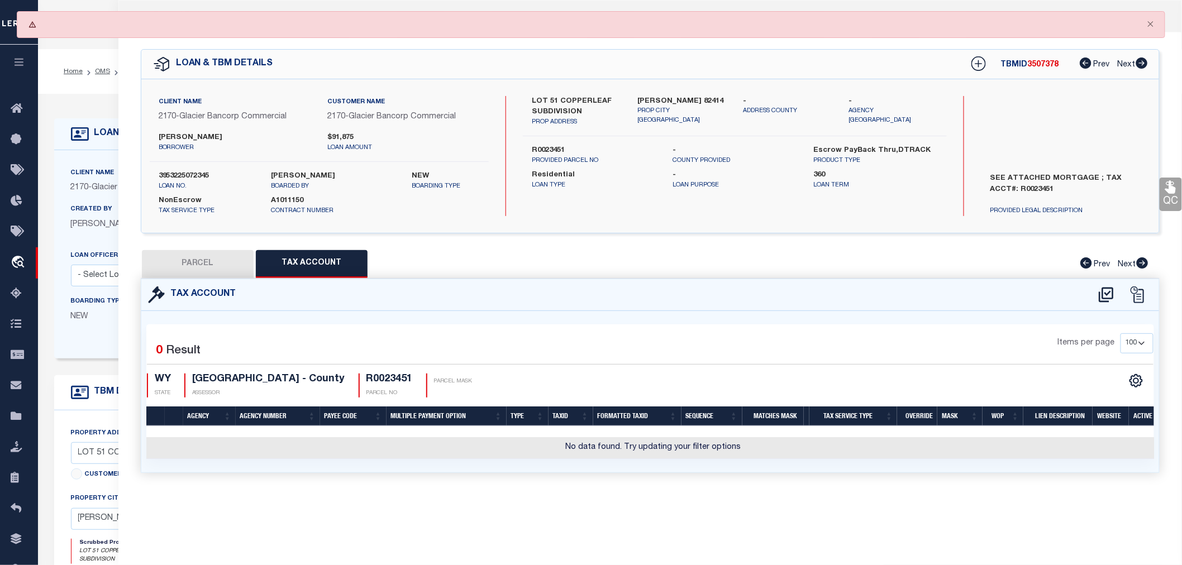
checkbox input "false"
select select "IP"
type input "[PERSON_NAME] & [PERSON_NAME]"
select select "AGW"
select select "LEG"
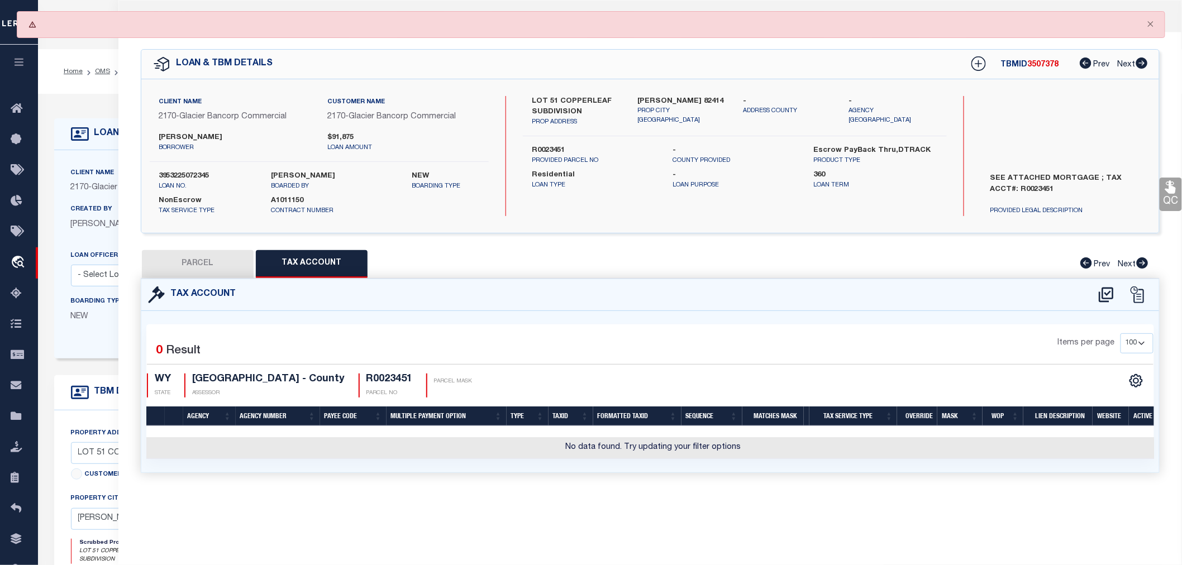
type textarea "COPPERLEAF SUB. LOT 51 (1.68 AC. - 1.45 AC. NET)"
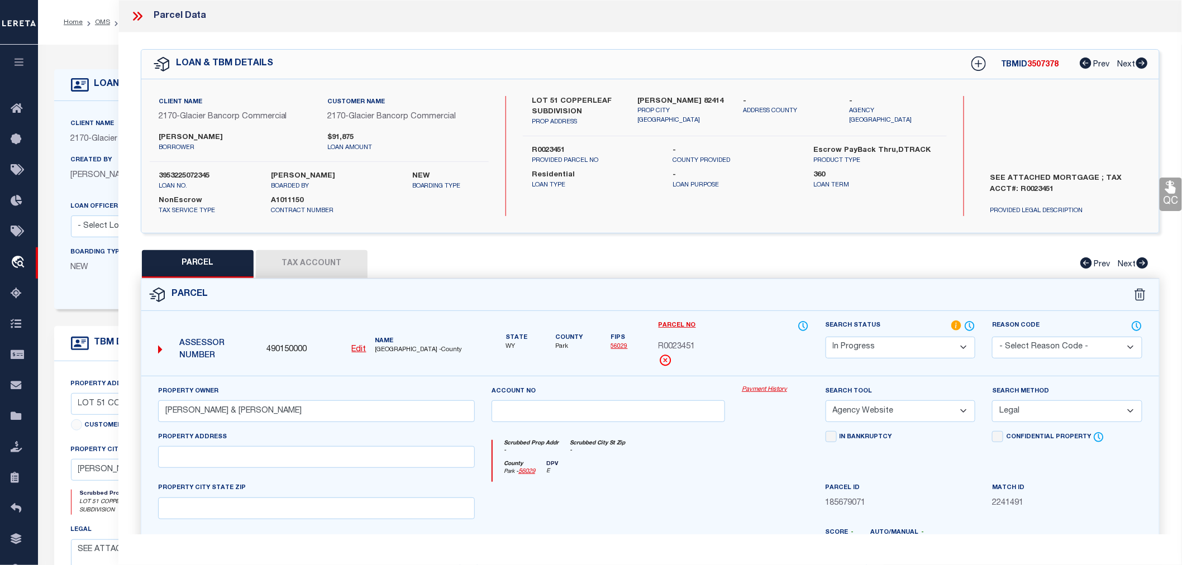
click at [316, 264] on button "Tax Account" at bounding box center [312, 264] width 112 height 28
select select "100"
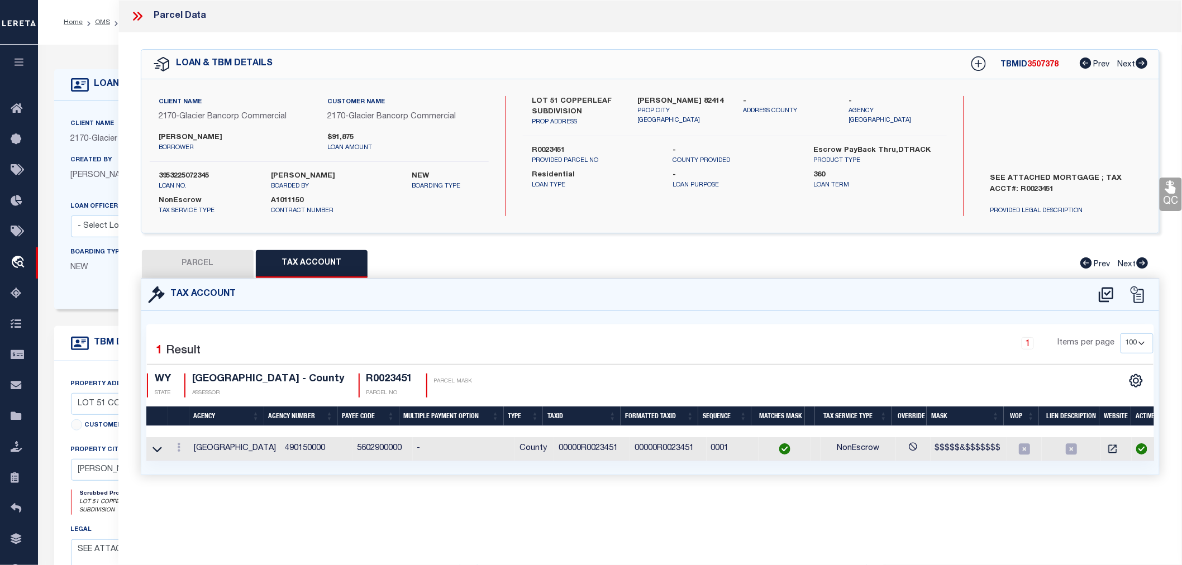
click at [208, 260] on button "PARCEL" at bounding box center [198, 264] width 112 height 28
select select "AS"
select select
checkbox input "false"
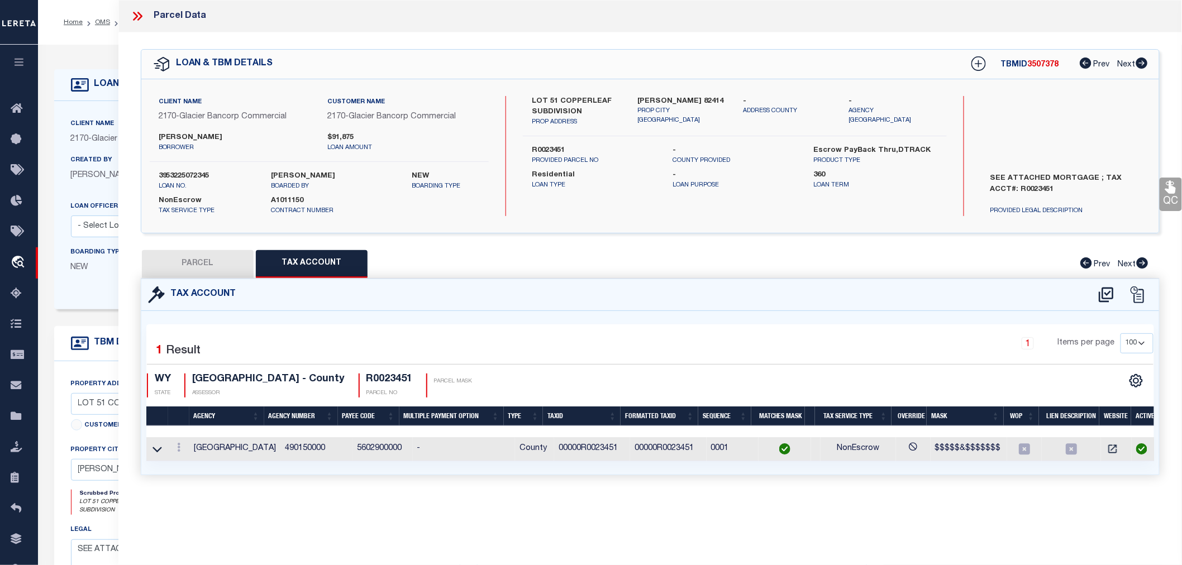
checkbox input "false"
select select "IP"
type input "[PERSON_NAME] & [PERSON_NAME]"
select select "AGW"
select select "LEG"
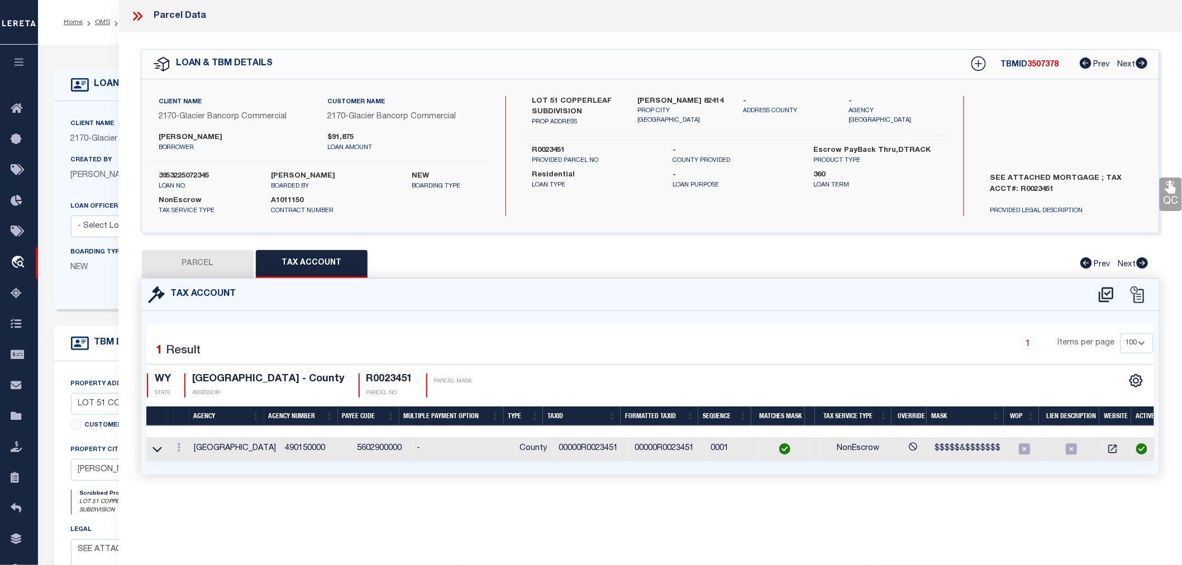
type textarea "COPPERLEAF SUB. LOT 51 (1.68 AC. - 1.45 AC. NET)"
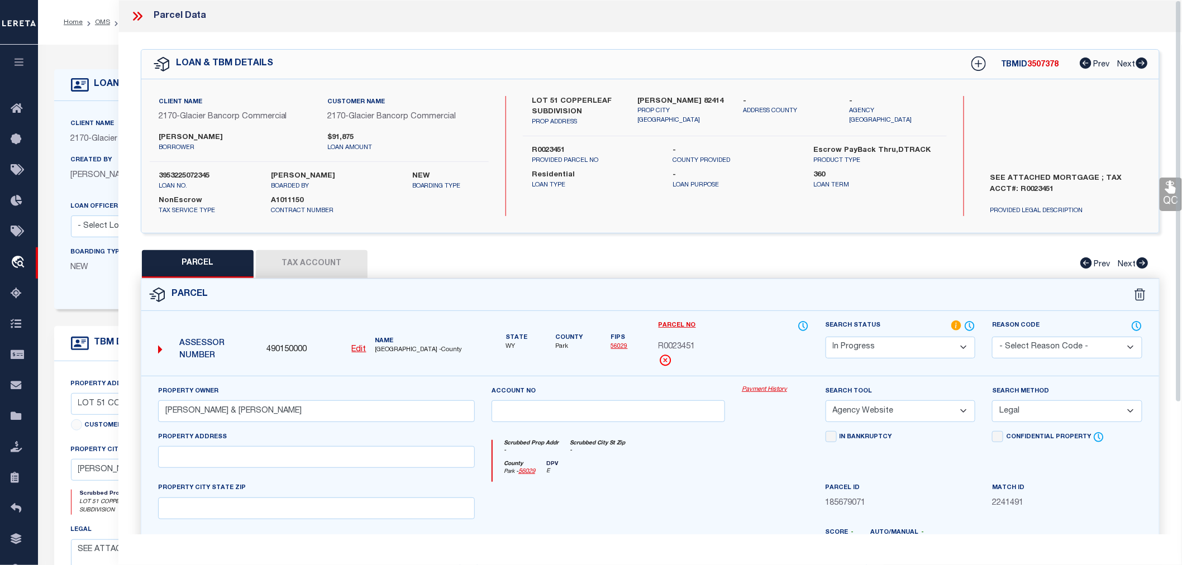
click at [321, 262] on button "Tax Account" at bounding box center [312, 264] width 112 height 28
select select "100"
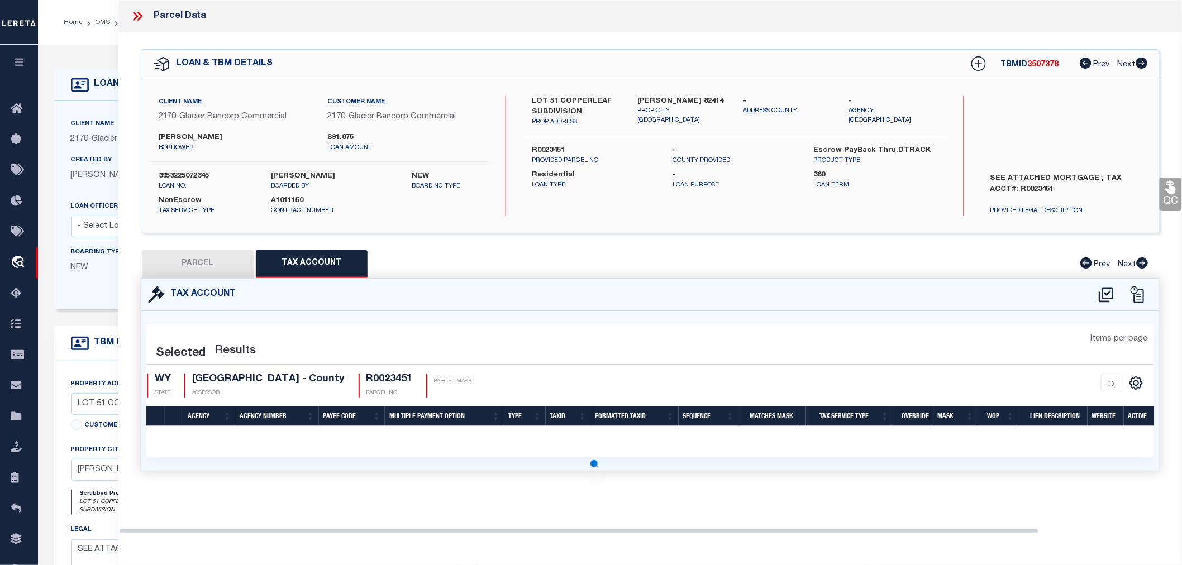
select select "100"
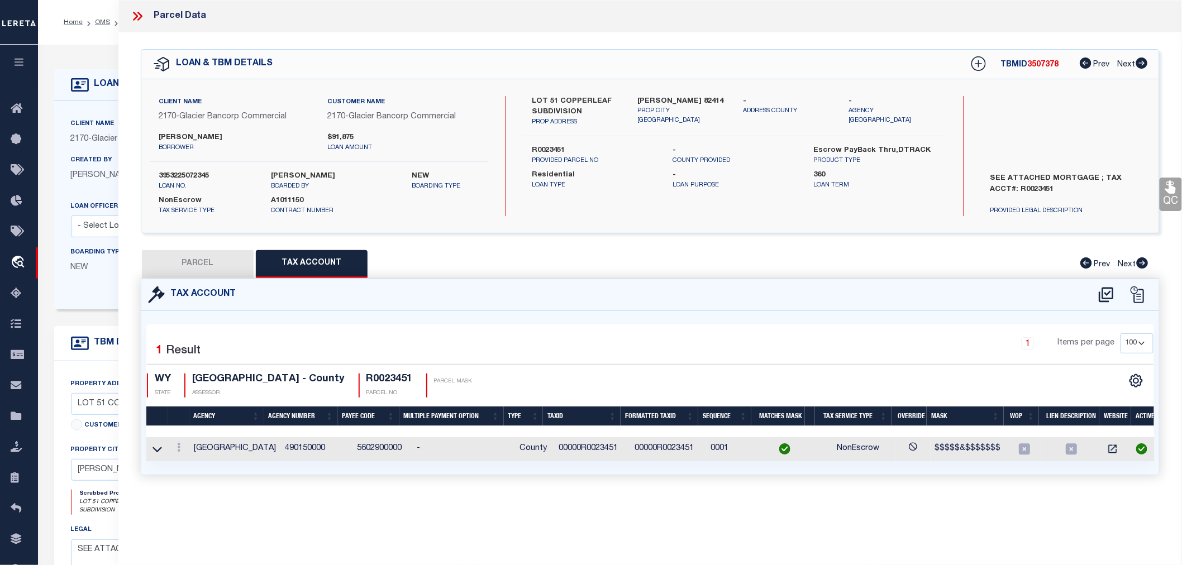
click at [576, 446] on td "00000R0023451" at bounding box center [592, 449] width 76 height 24
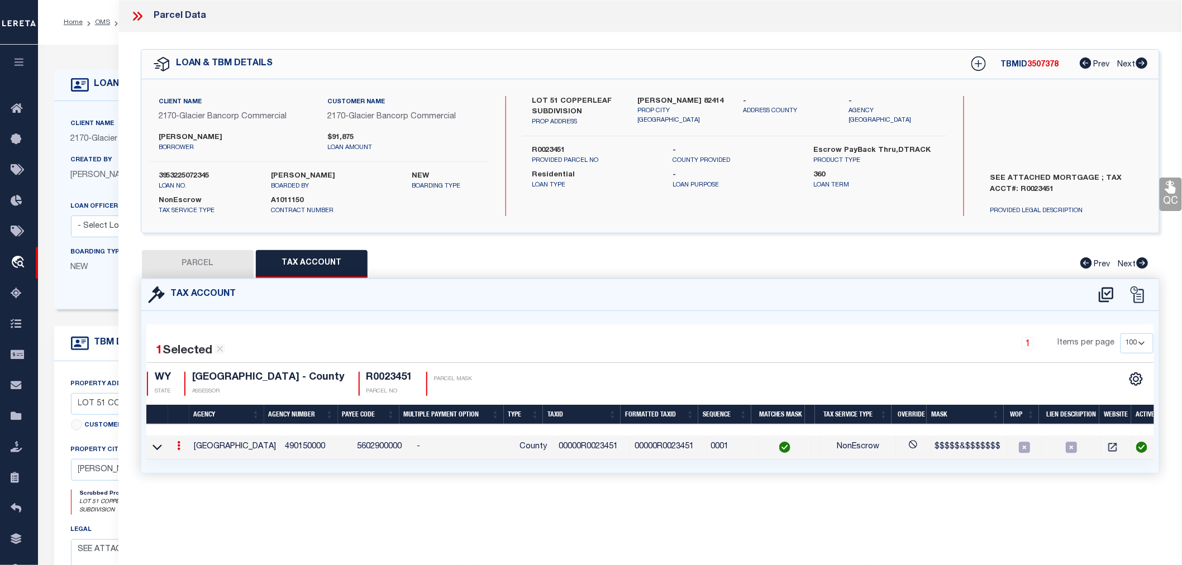
click at [576, 446] on td "00000R0023451" at bounding box center [592, 448] width 76 height 24
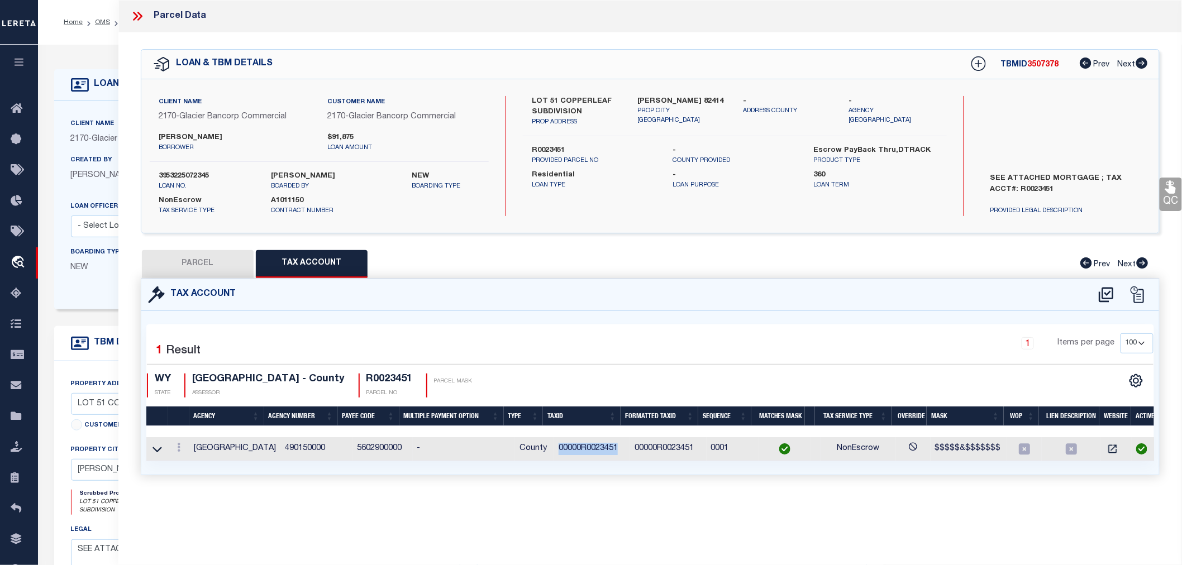
copy td "00000R0023451"
click at [205, 265] on button "PARCEL" at bounding box center [198, 264] width 112 height 28
select select "AS"
select select
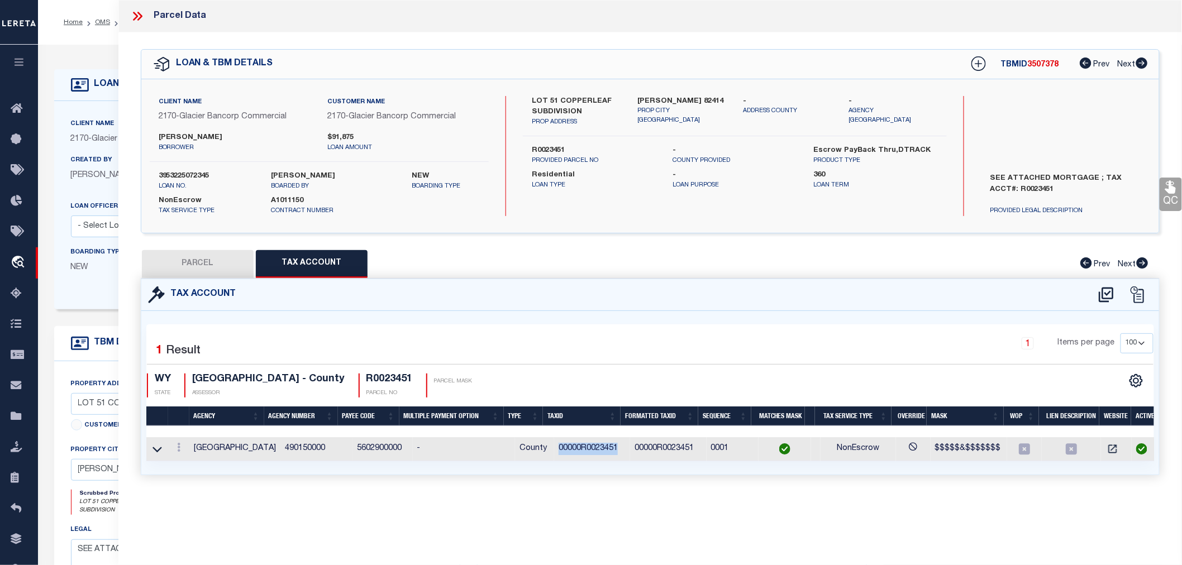
checkbox input "false"
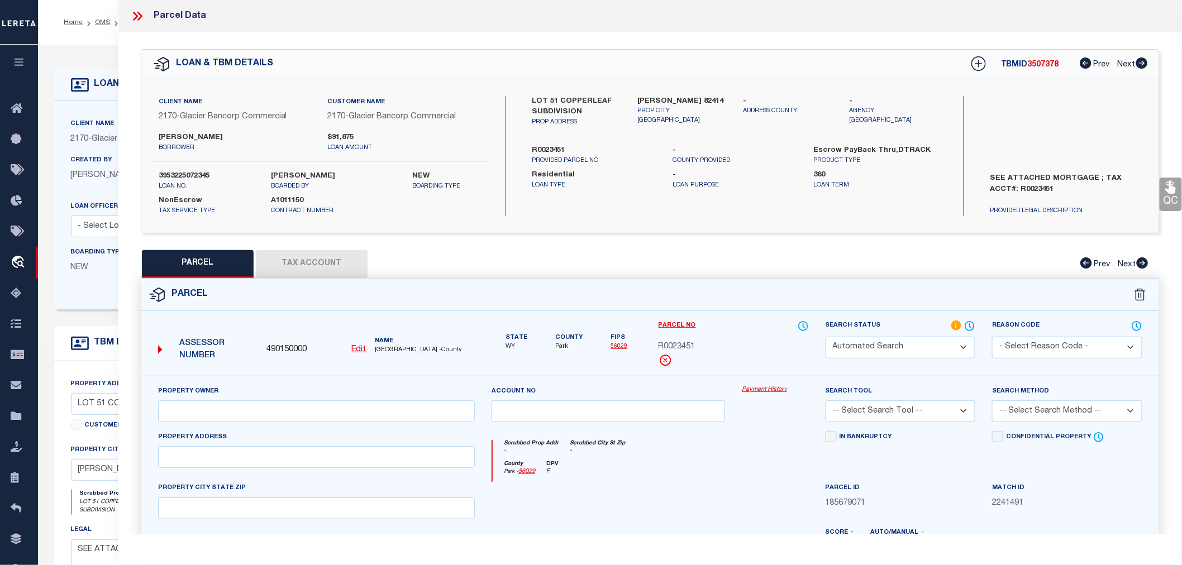
select select "IP"
type input "[PERSON_NAME] & [PERSON_NAME]"
select select "AGW"
select select "LEG"
type textarea "COPPERLEAF SUB. LOT 51 (1.68 AC. - 1.45 AC. NET)"
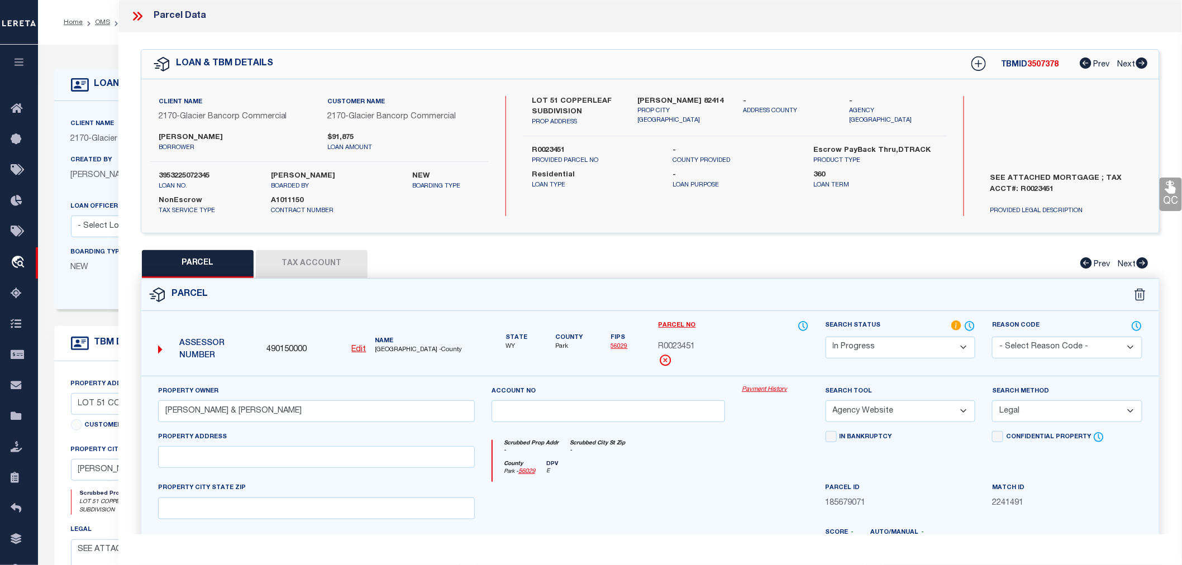
click at [901, 347] on select "Automated Search Bad Parcel Complete Duplicate Parcel High Dollar Reporting In …" at bounding box center [900, 348] width 150 height 22
click at [825, 337] on select "Automated Search Bad Parcel Complete Duplicate Parcel High Dollar Reporting In …" at bounding box center [900, 348] width 150 height 22
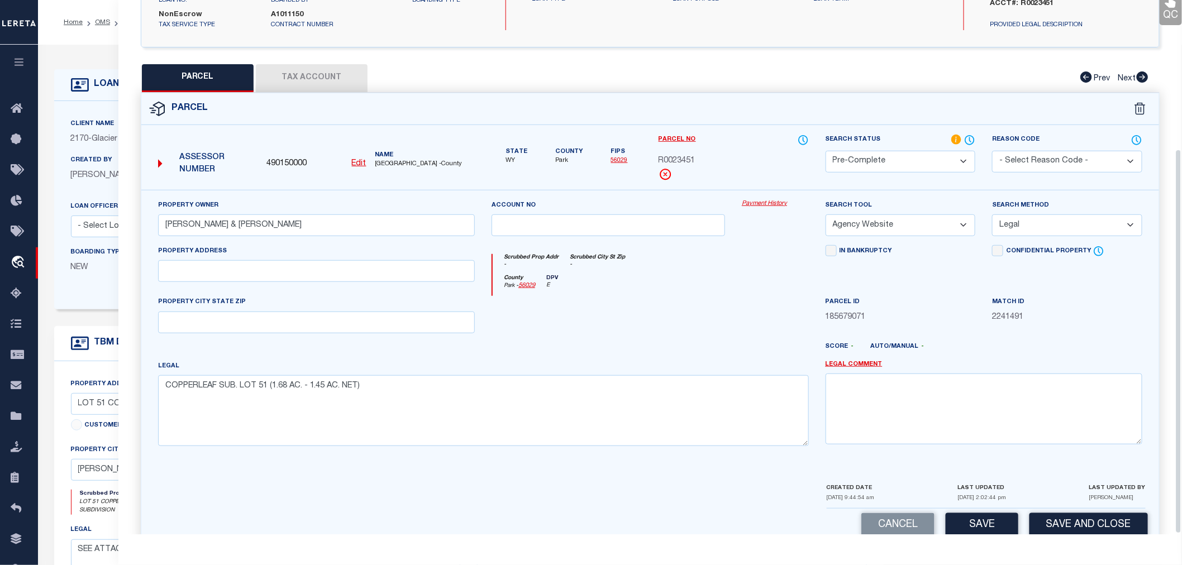
scroll to position [207, 0]
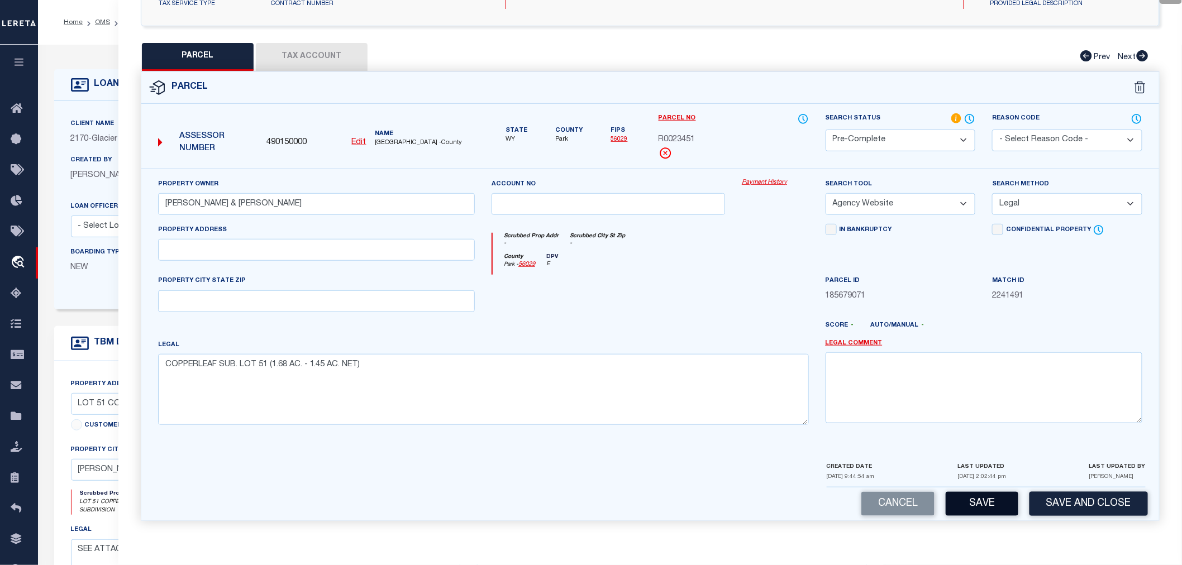
click at [975, 500] on button "Save" at bounding box center [982, 504] width 73 height 24
select select "AS"
select select
checkbox input "false"
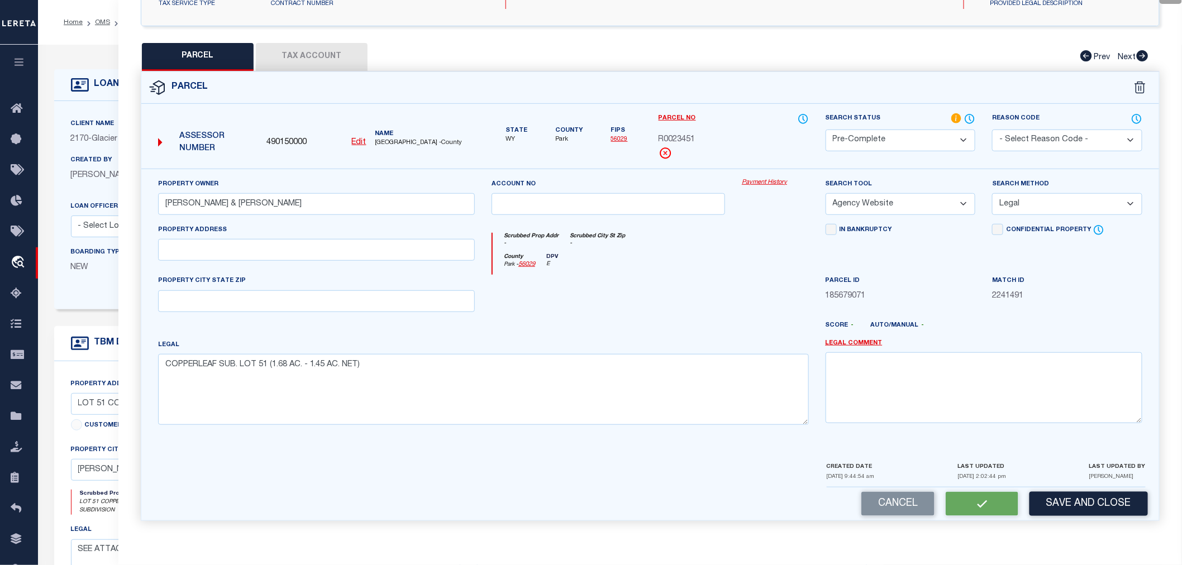
checkbox input "false"
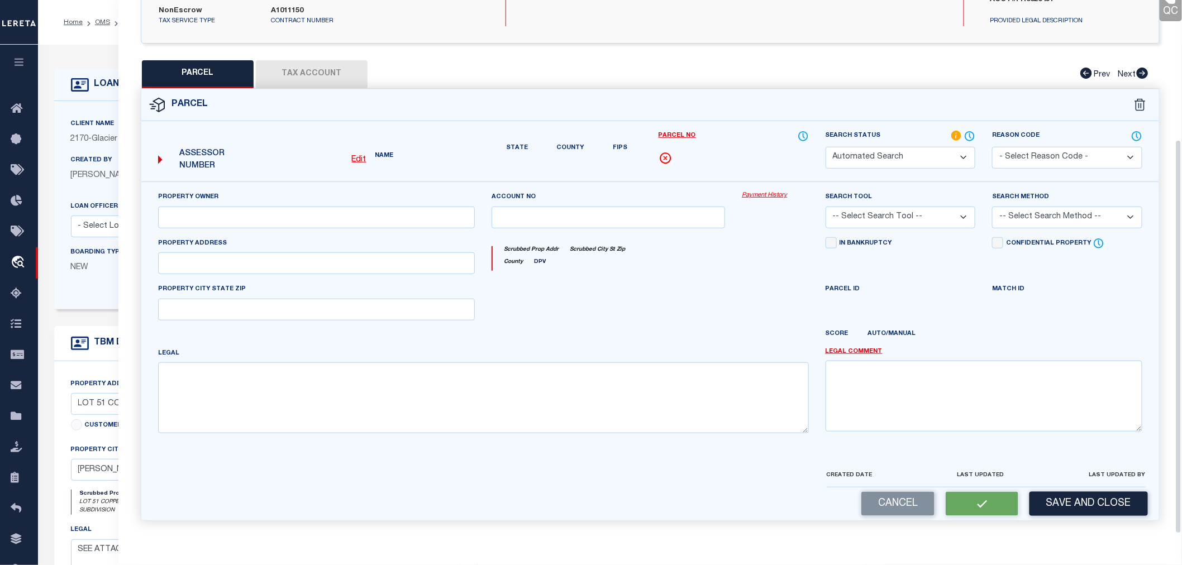
select select "PC"
type input "[PERSON_NAME] & [PERSON_NAME]"
select select "AGW"
select select "LEG"
type textarea "COPPERLEAF SUB. LOT 51 (1.68 AC. - 1.45 AC. NET)"
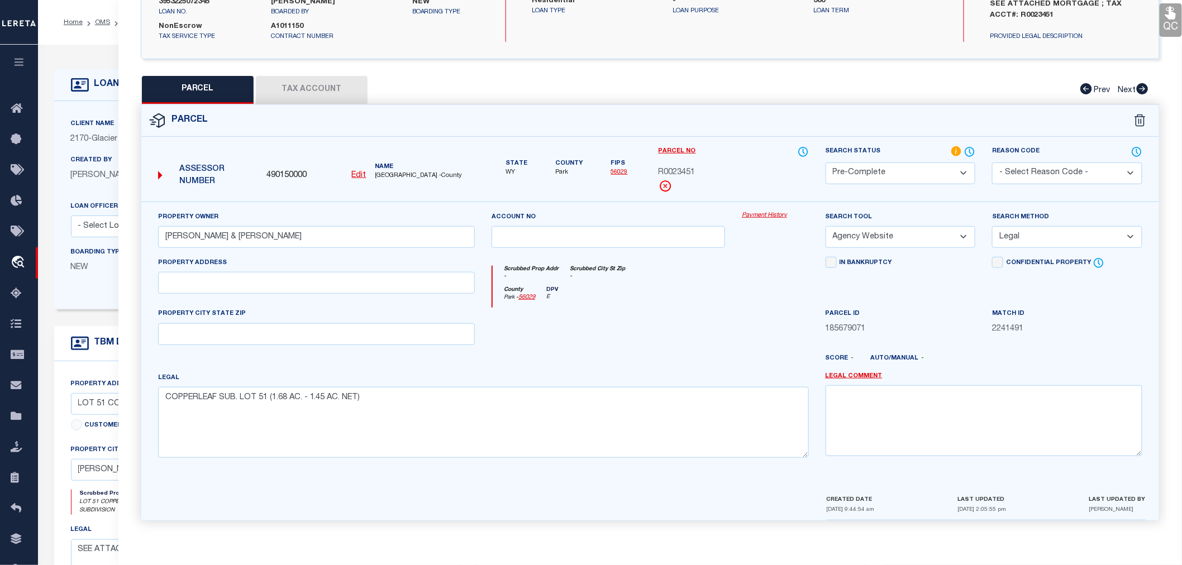
scroll to position [0, 0]
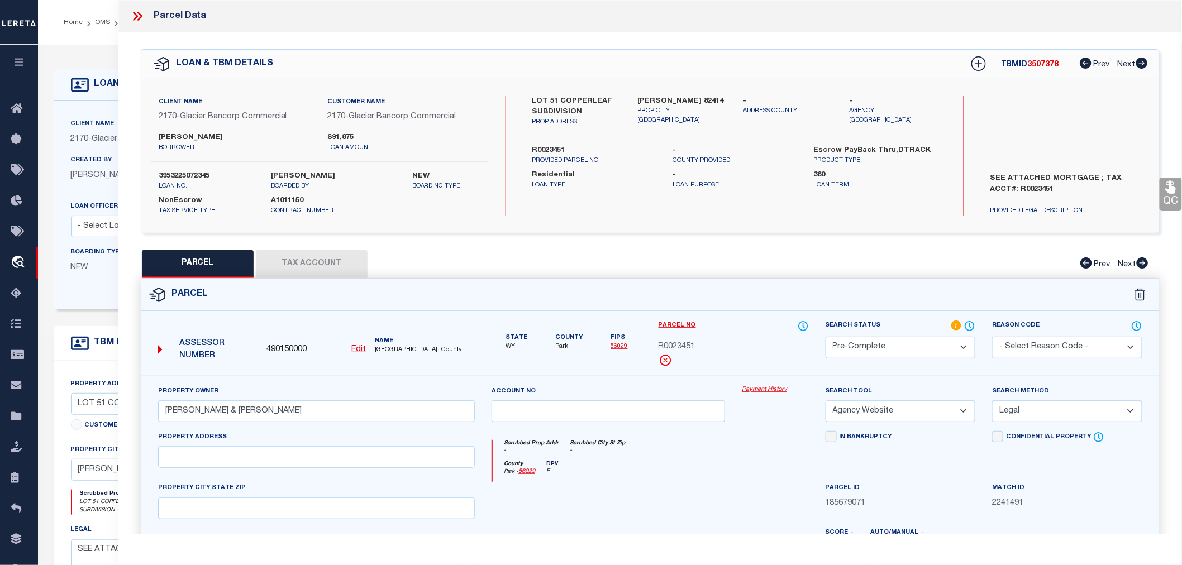
click at [132, 16] on icon at bounding box center [137, 16] width 15 height 15
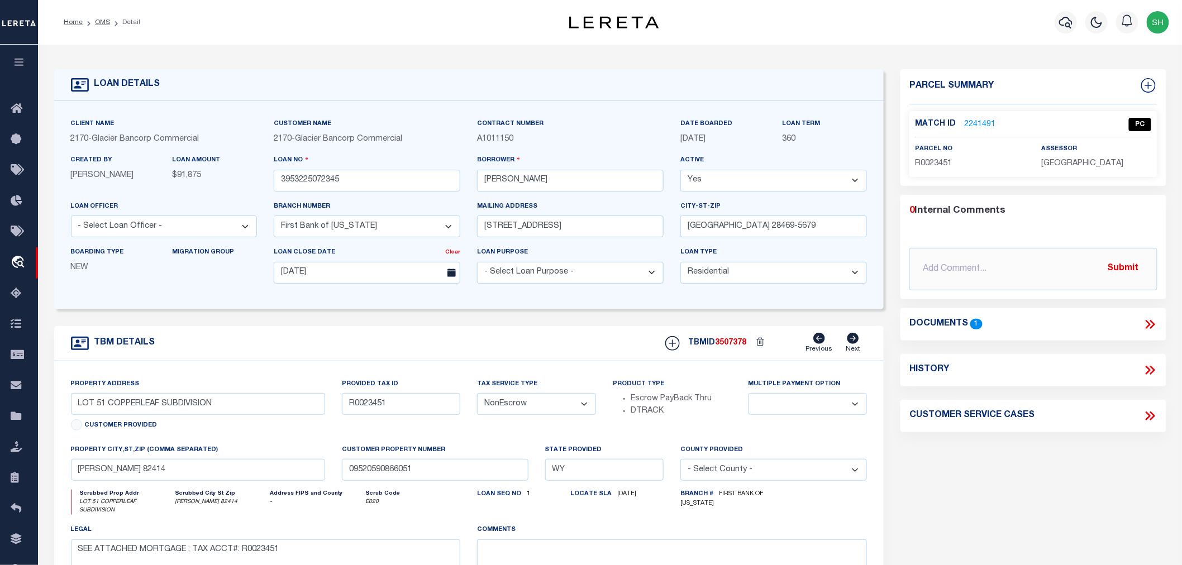
click at [966, 122] on link "2241491" at bounding box center [979, 125] width 31 height 12
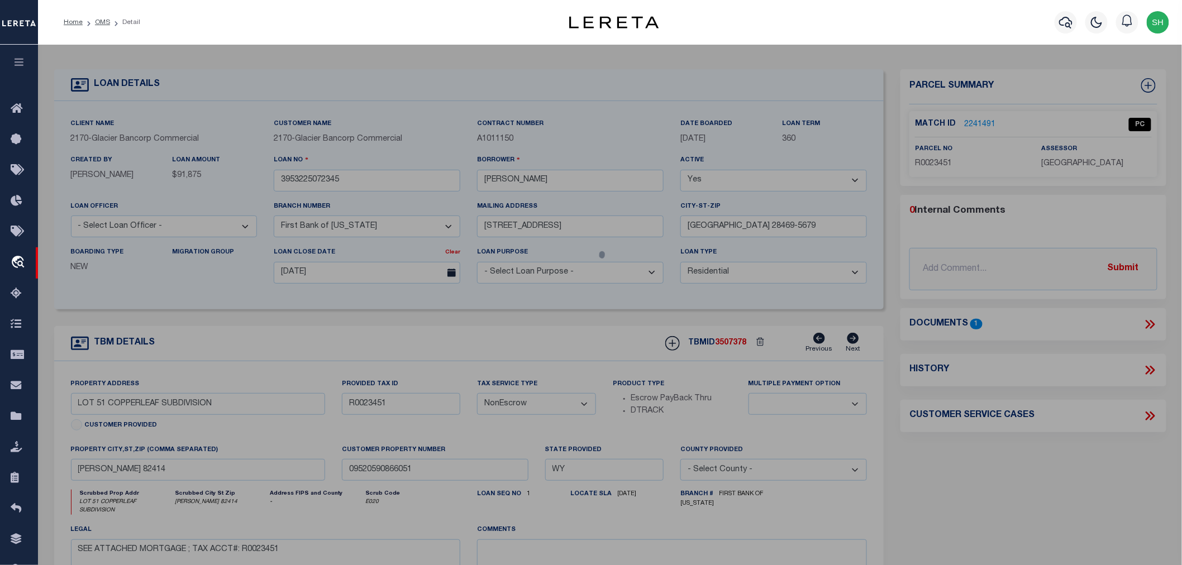
select select "AS"
select select
checkbox input "false"
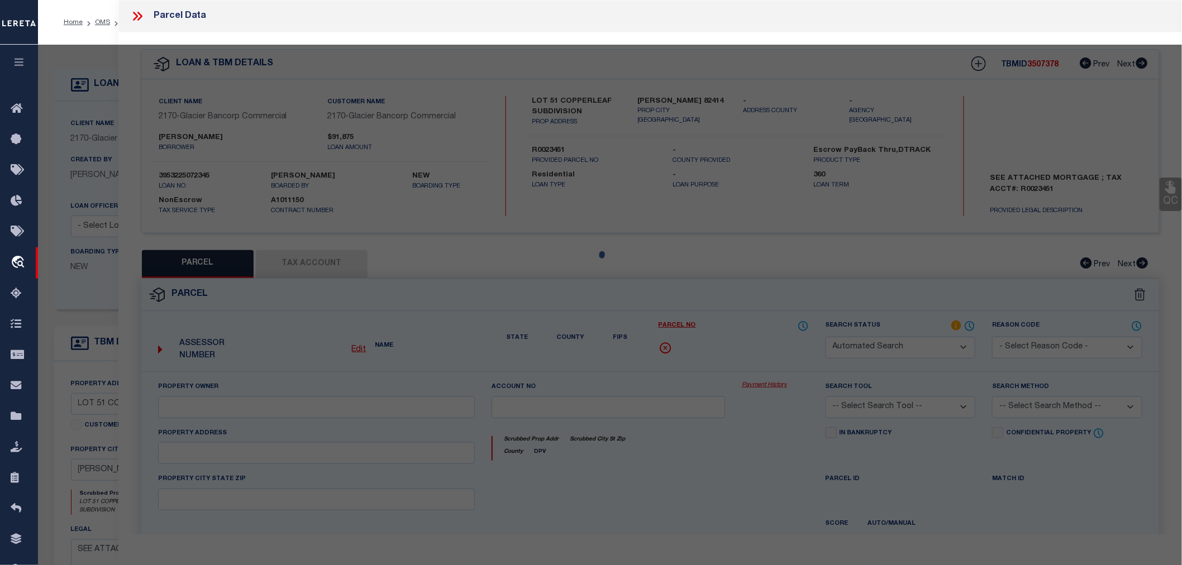
select select "QC"
type input "[PERSON_NAME] & [PERSON_NAME]"
select select "AGW"
select select "LEG"
type textarea "COPPERLEAF SUB. LOT 51 (1.68 AC. - 1.45 AC. NET)"
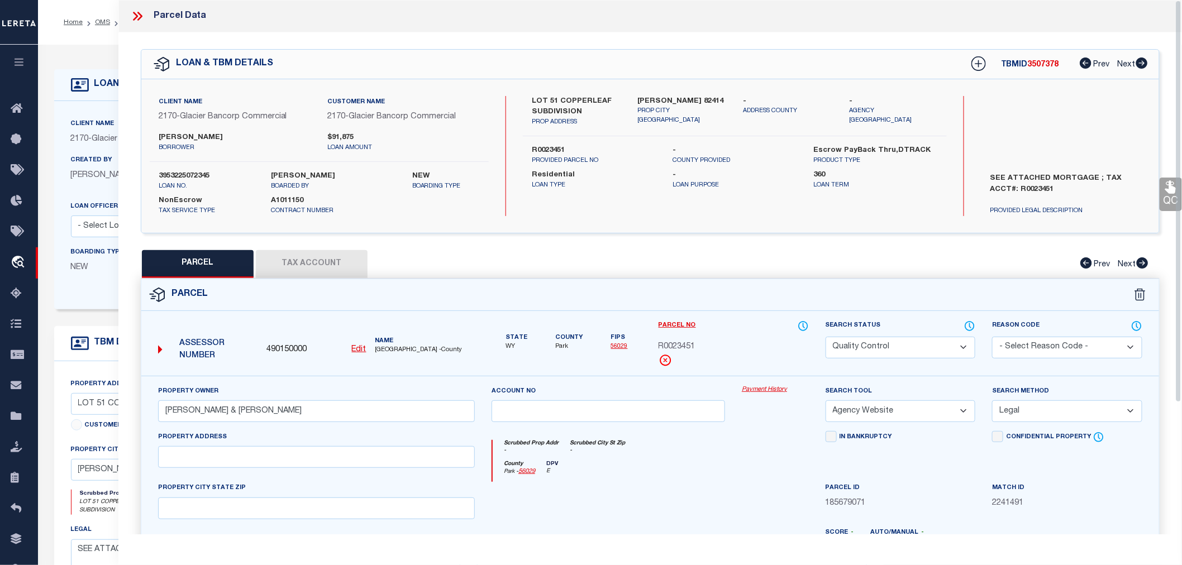
click at [132, 13] on icon at bounding box center [137, 16] width 15 height 15
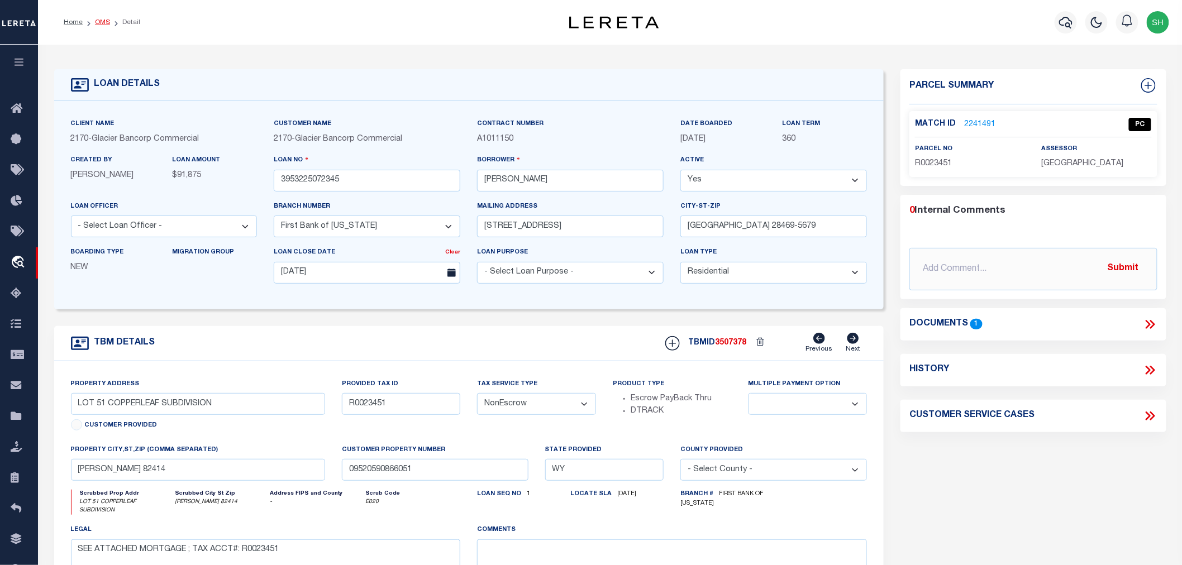
click at [104, 23] on link "OMS" at bounding box center [102, 22] width 15 height 7
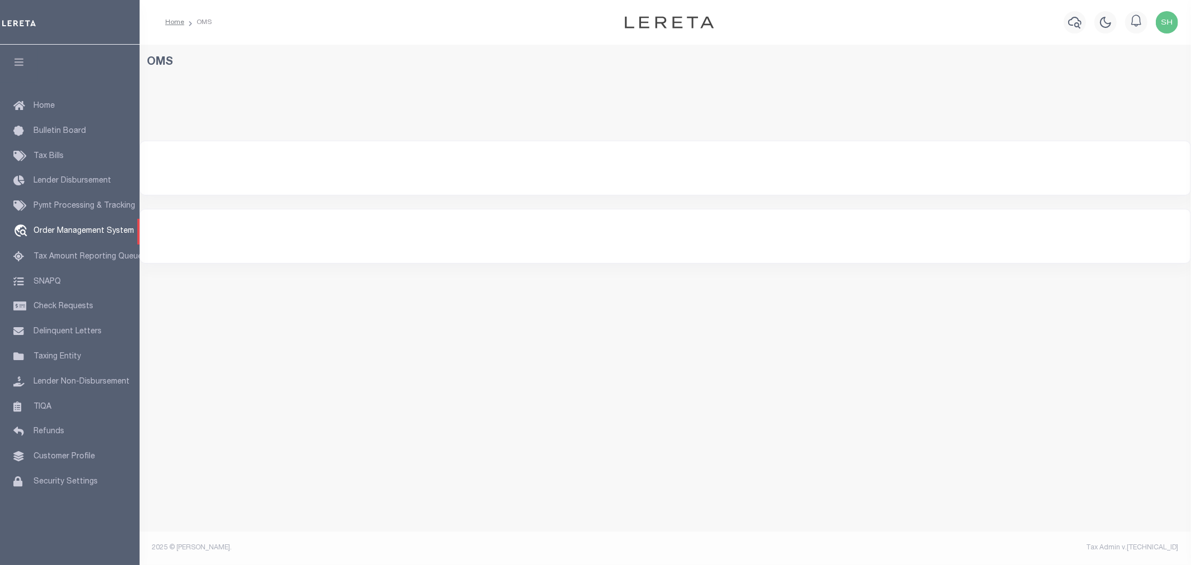
select select "200"
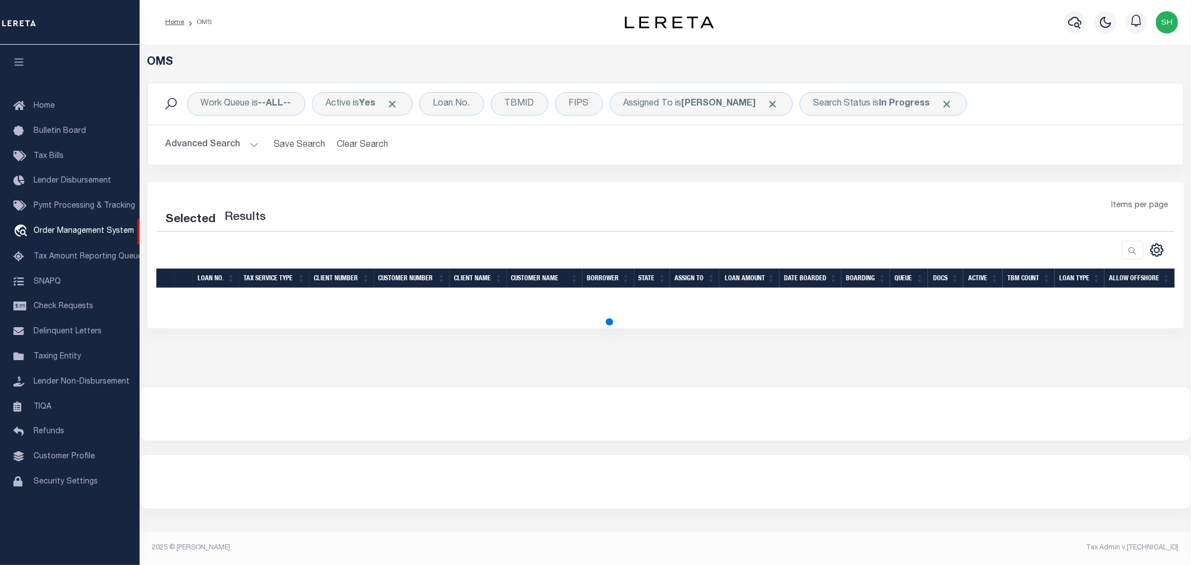
select select "200"
